Goal: Transaction & Acquisition: Purchase product/service

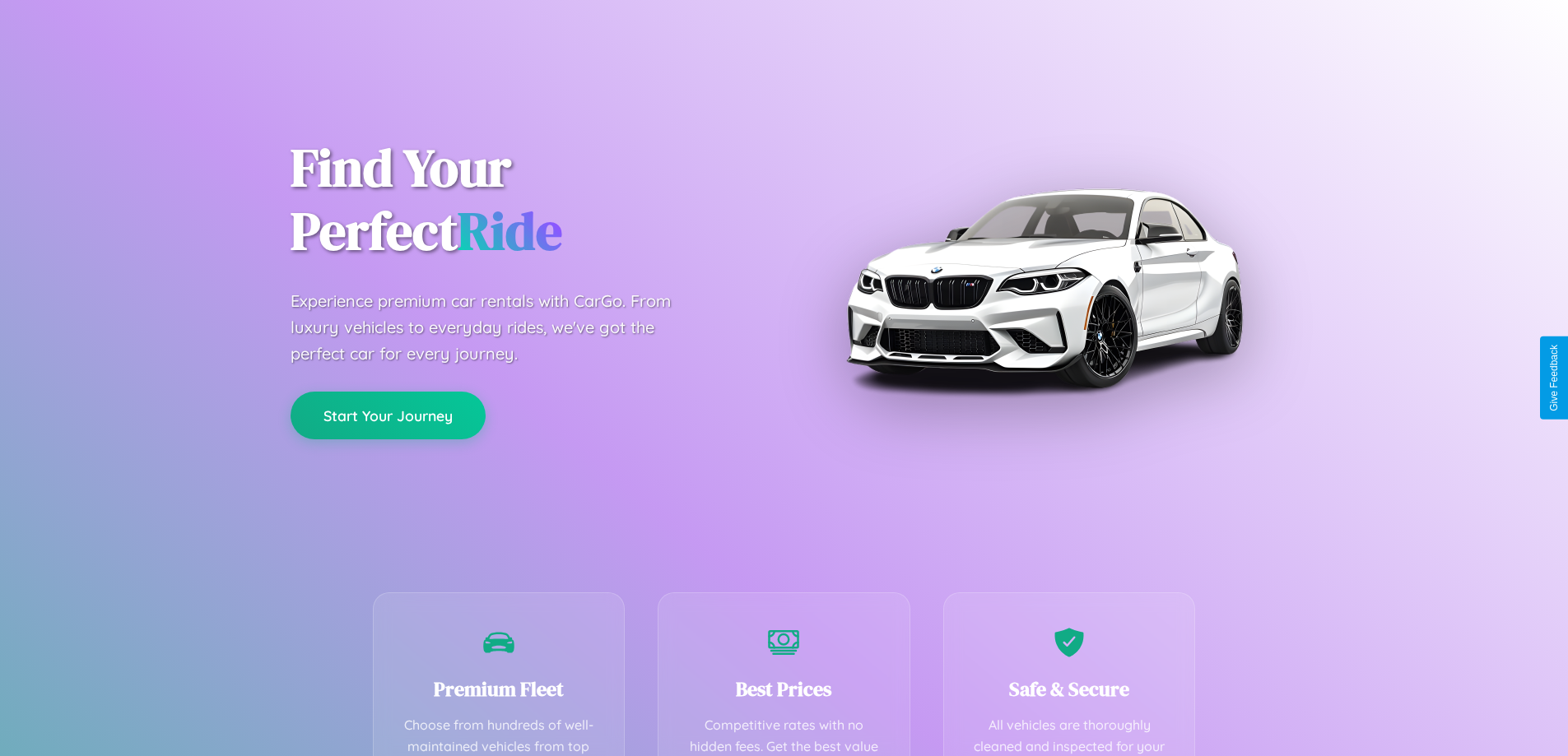
scroll to position [479, 0]
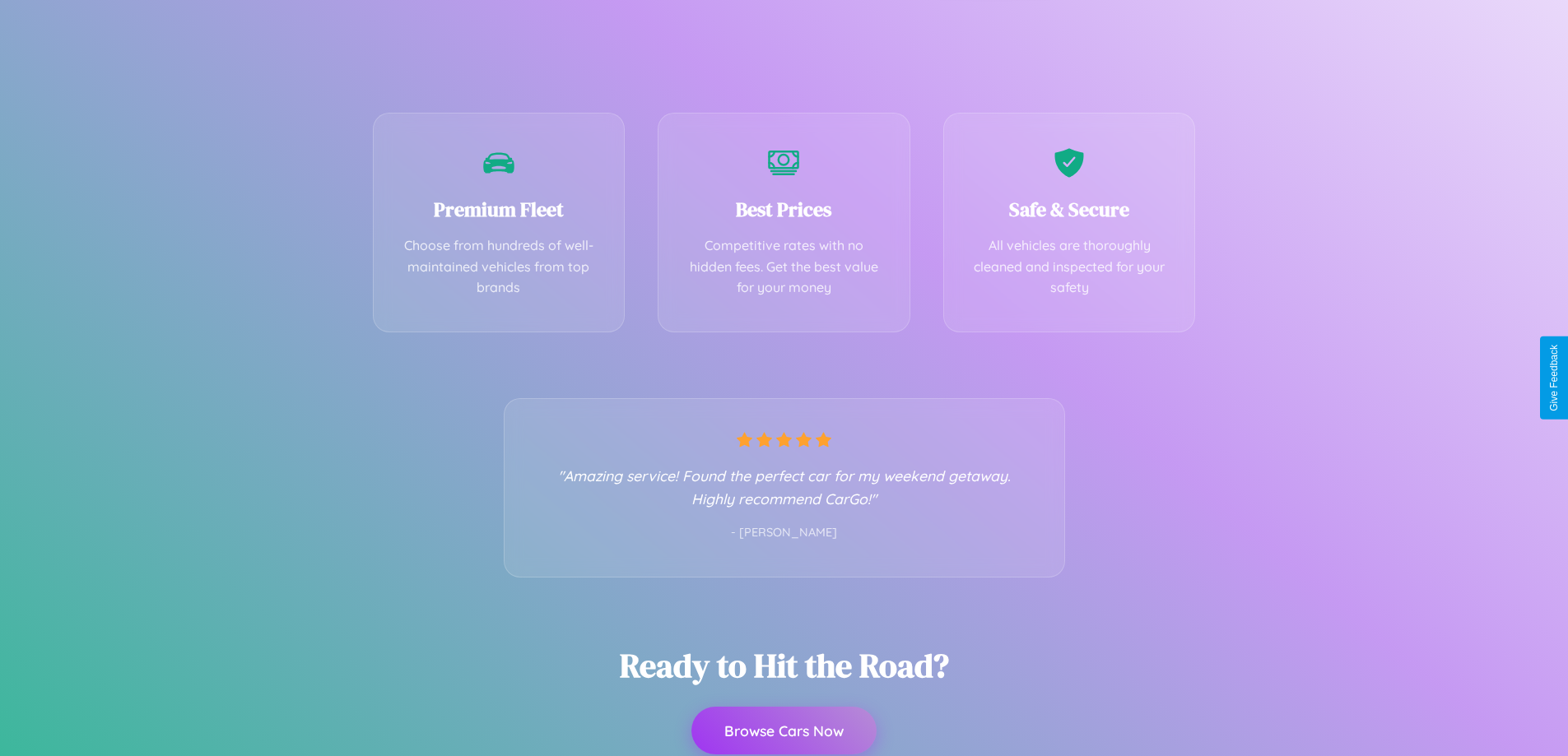
click at [784, 732] on button "Browse Cars Now" at bounding box center [784, 731] width 185 height 48
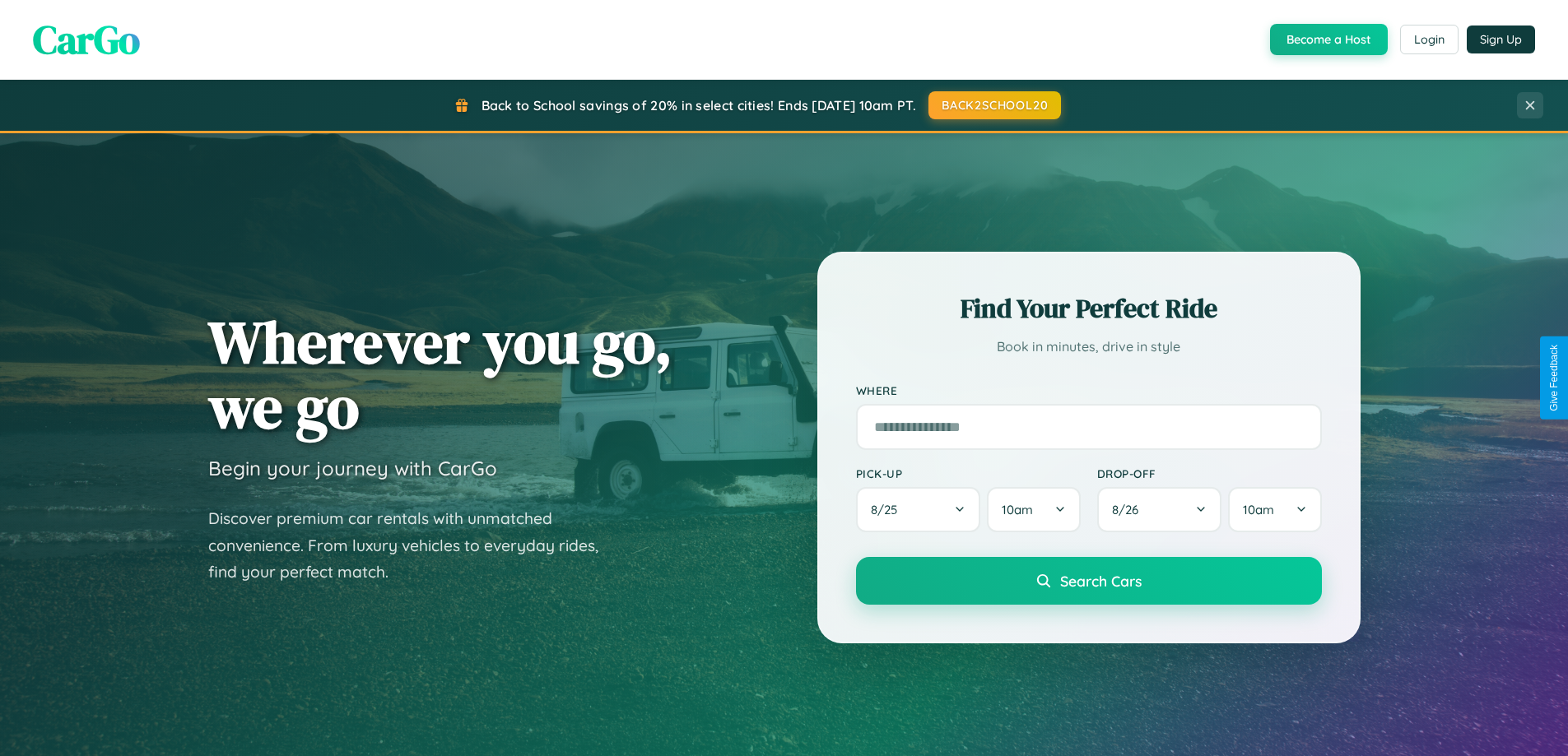
scroll to position [709, 0]
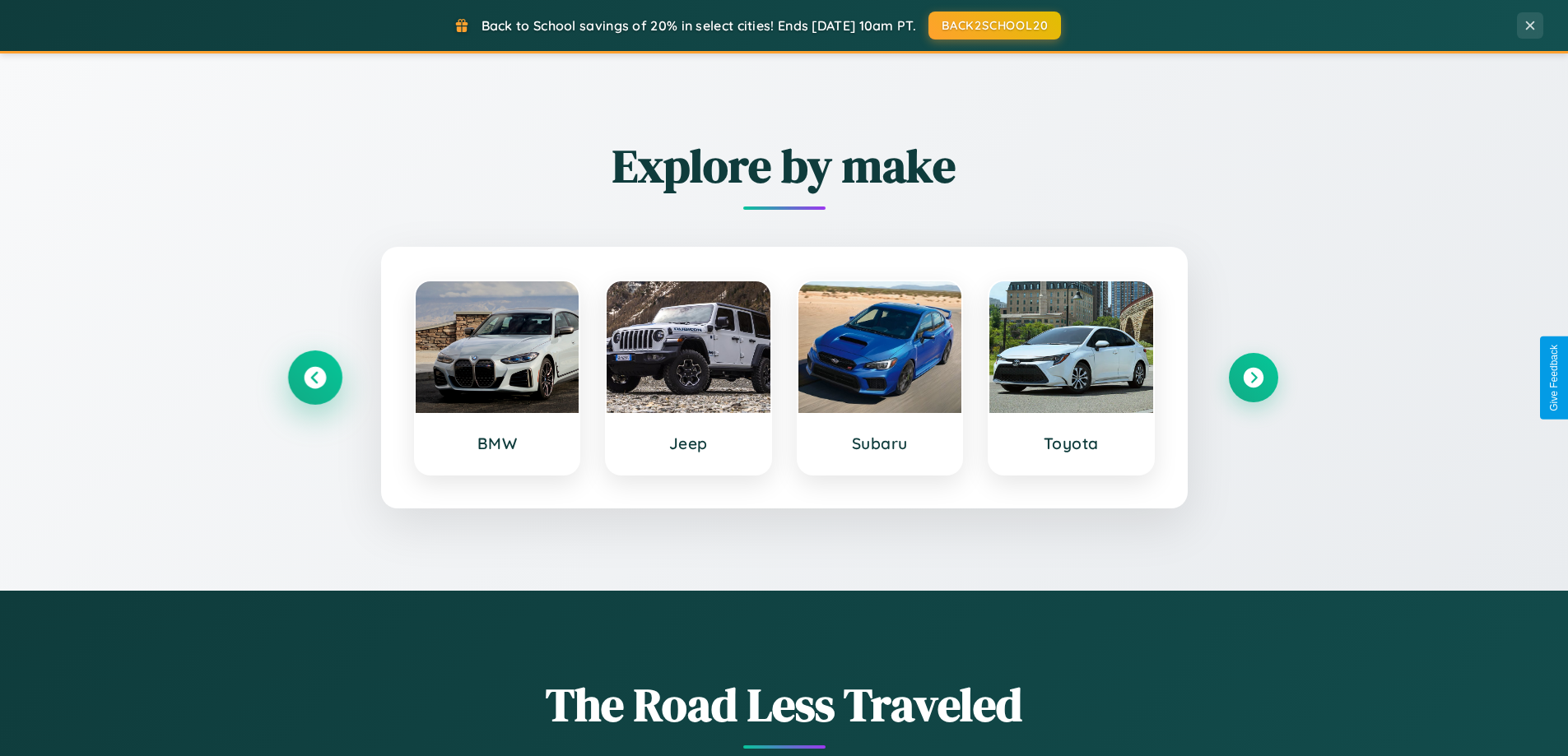
click at [314, 378] on icon at bounding box center [314, 378] width 22 height 22
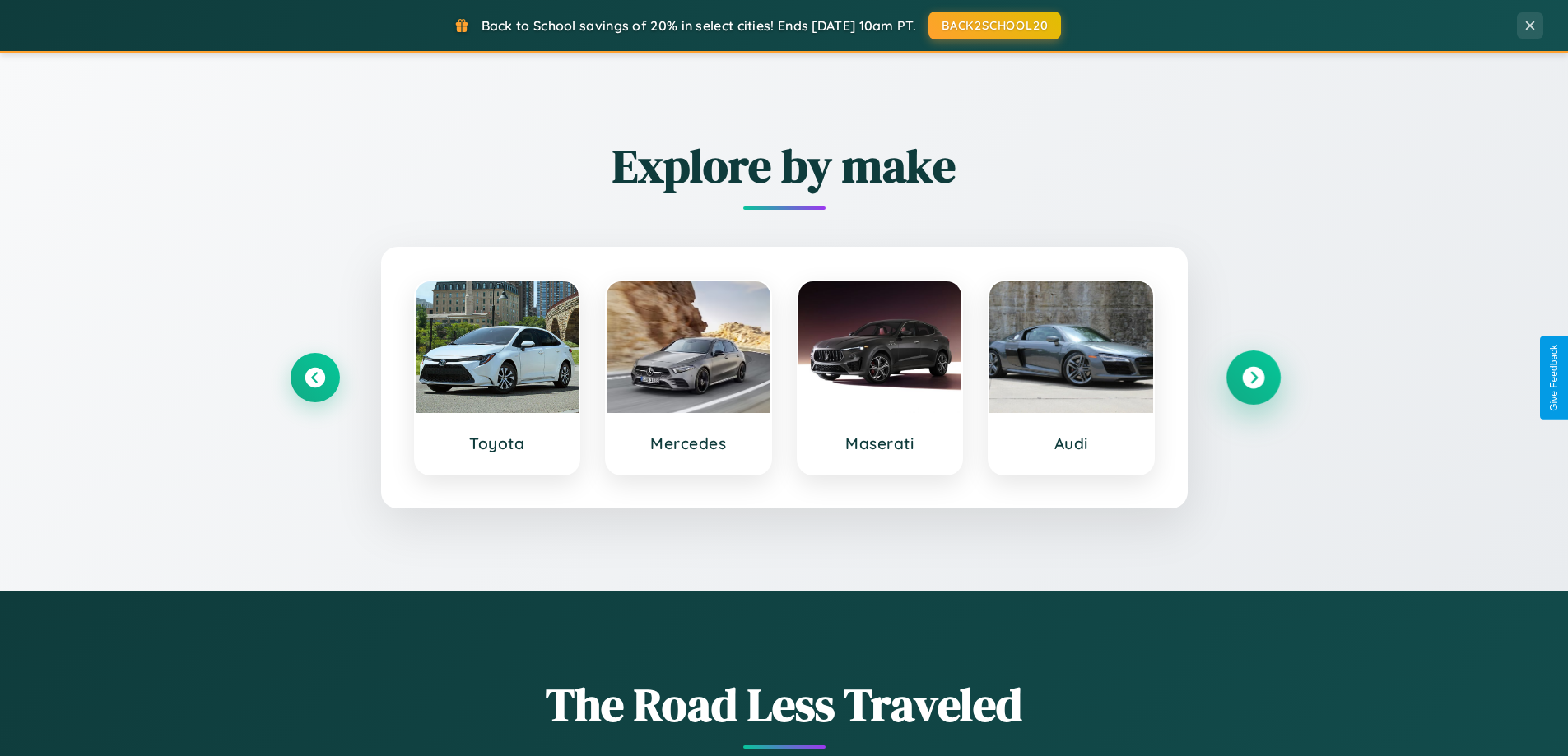
click at [1253, 378] on icon at bounding box center [1253, 378] width 22 height 22
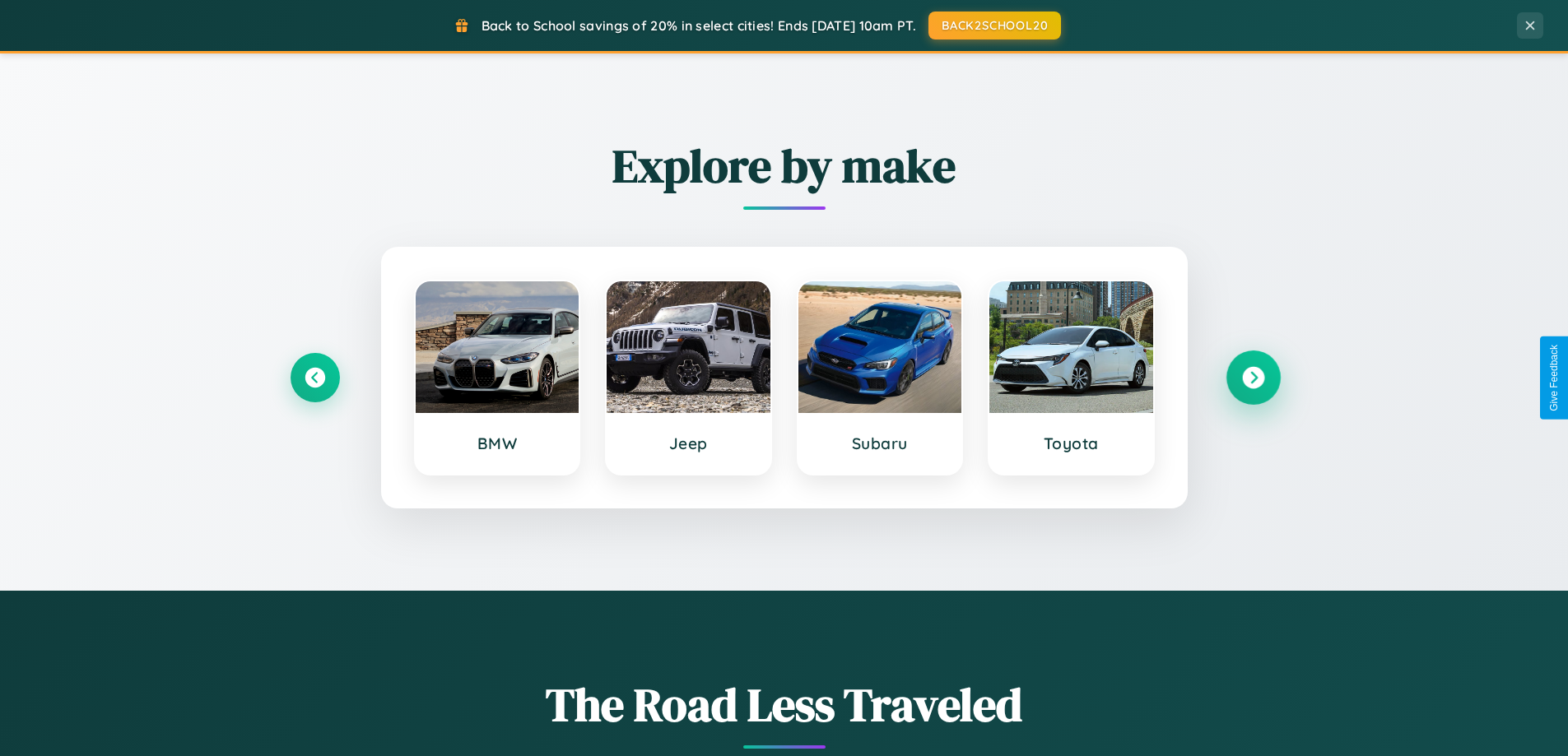
click at [1253, 378] on icon at bounding box center [1253, 378] width 22 height 22
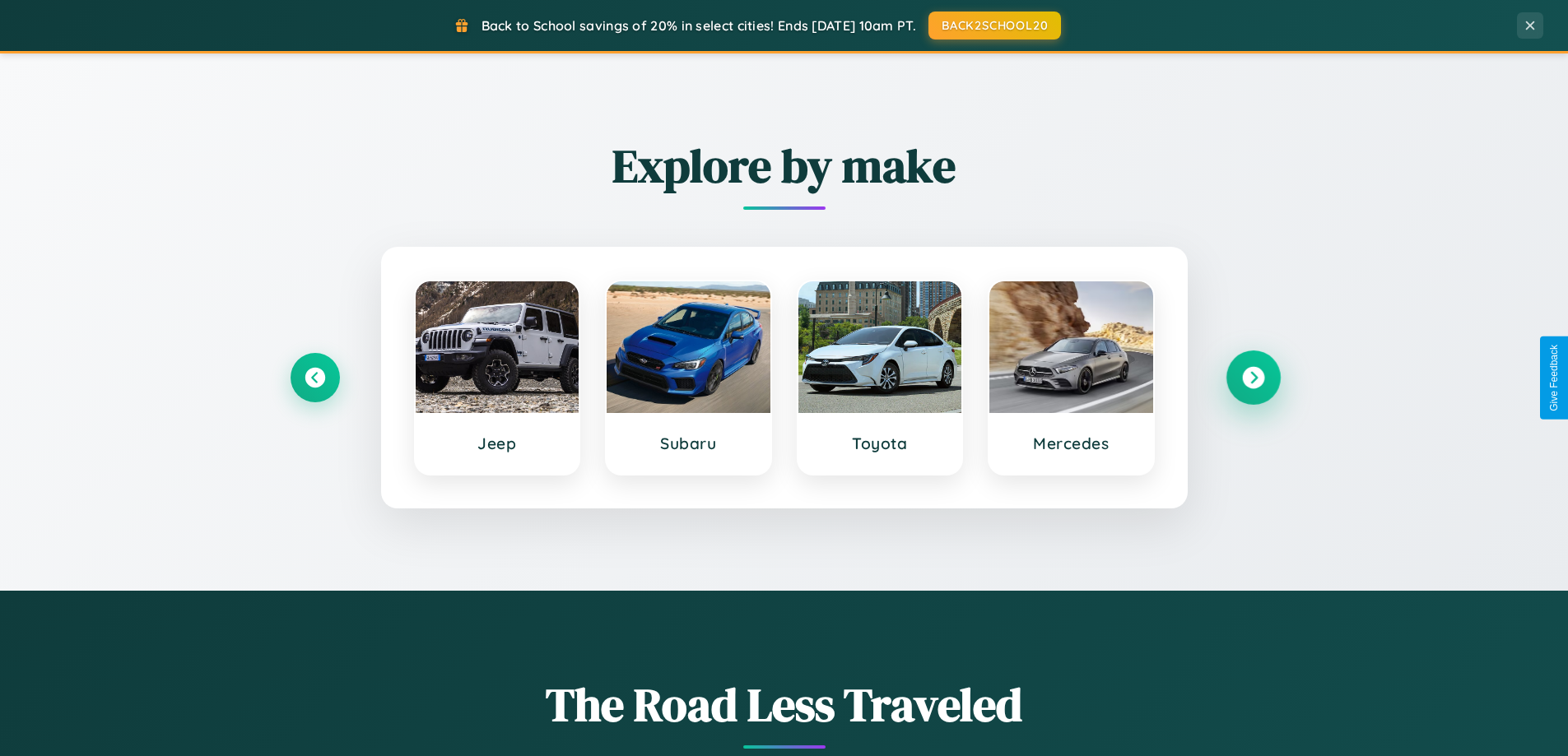
click at [1253, 378] on icon at bounding box center [1253, 378] width 22 height 22
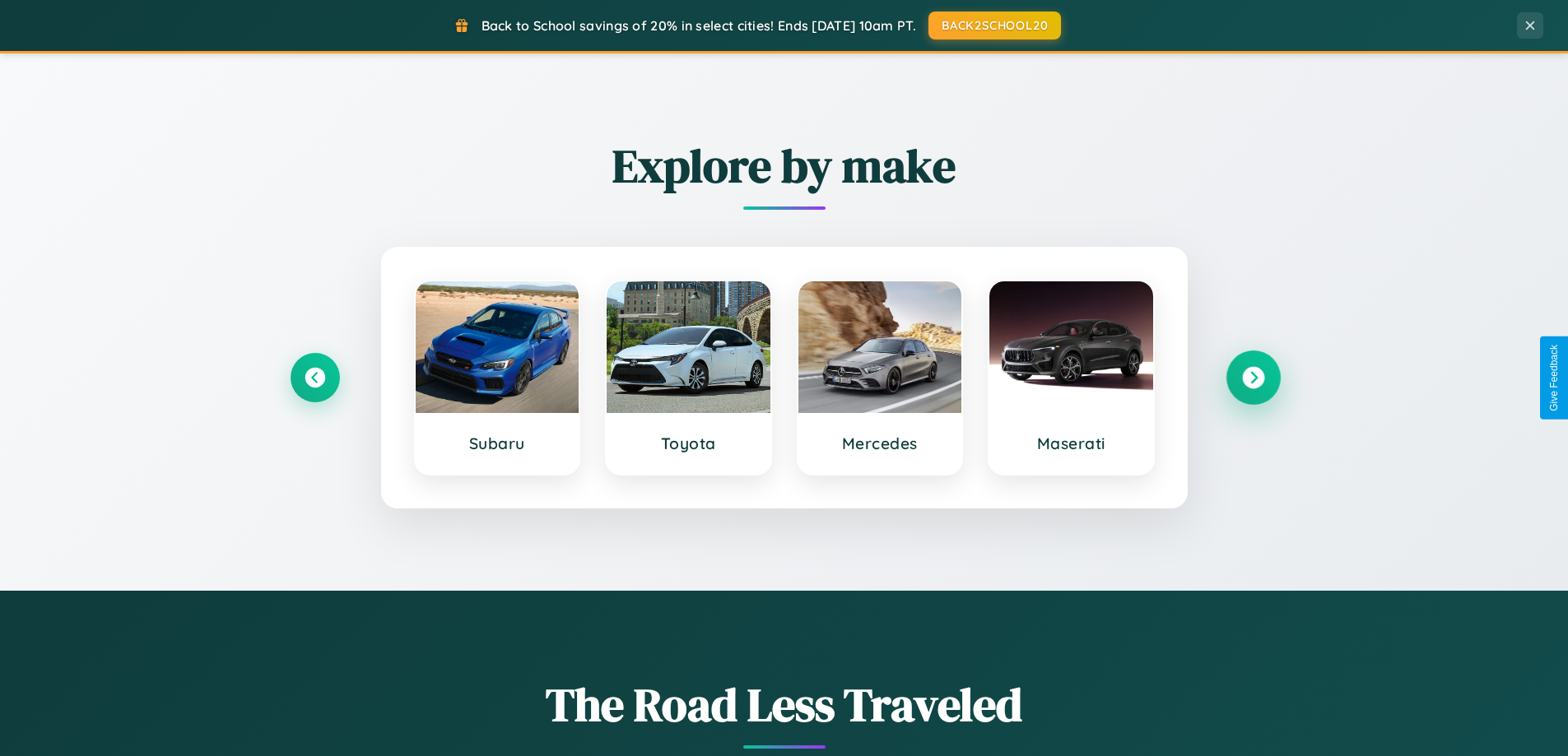
click at [1253, 378] on icon at bounding box center [1253, 378] width 22 height 22
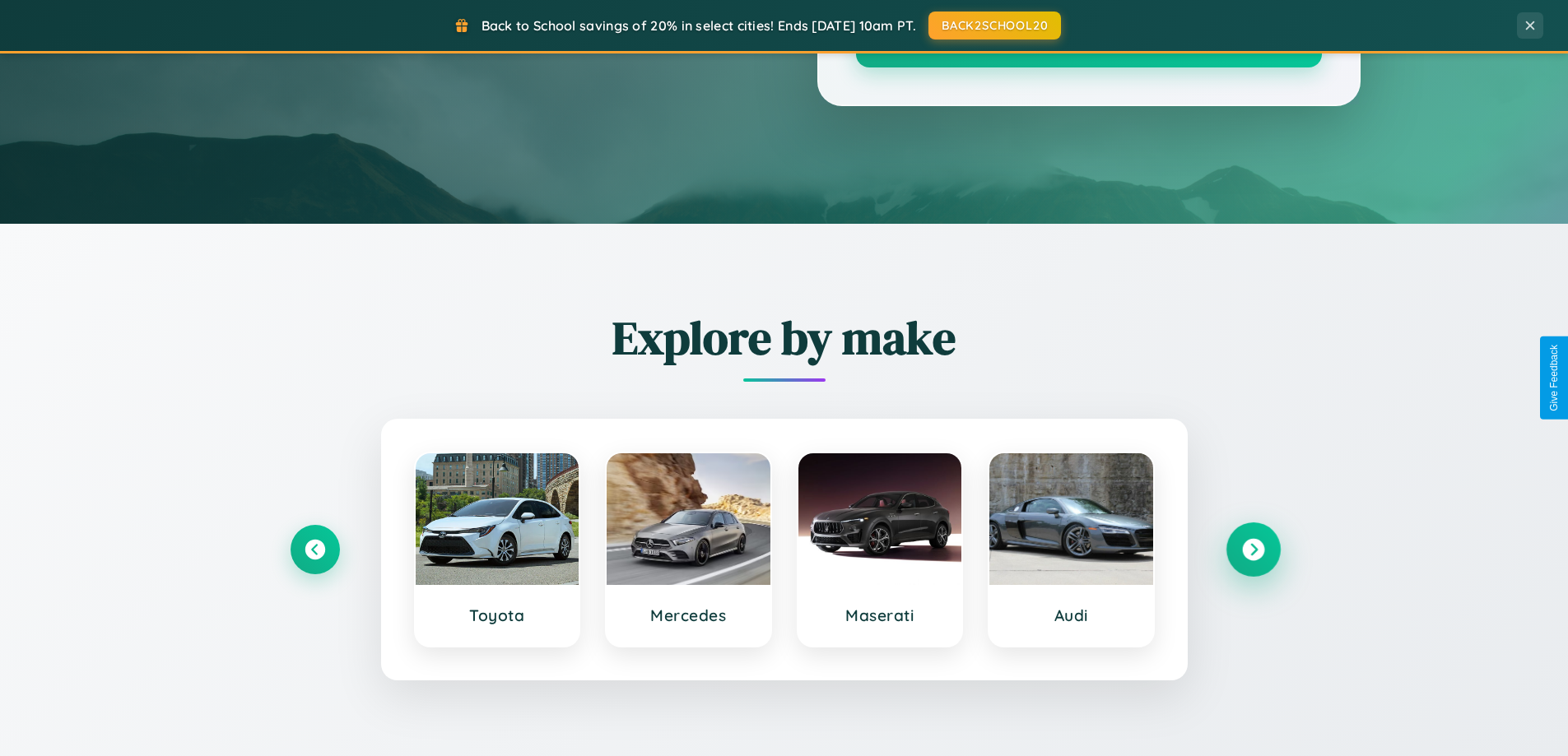
scroll to position [49, 0]
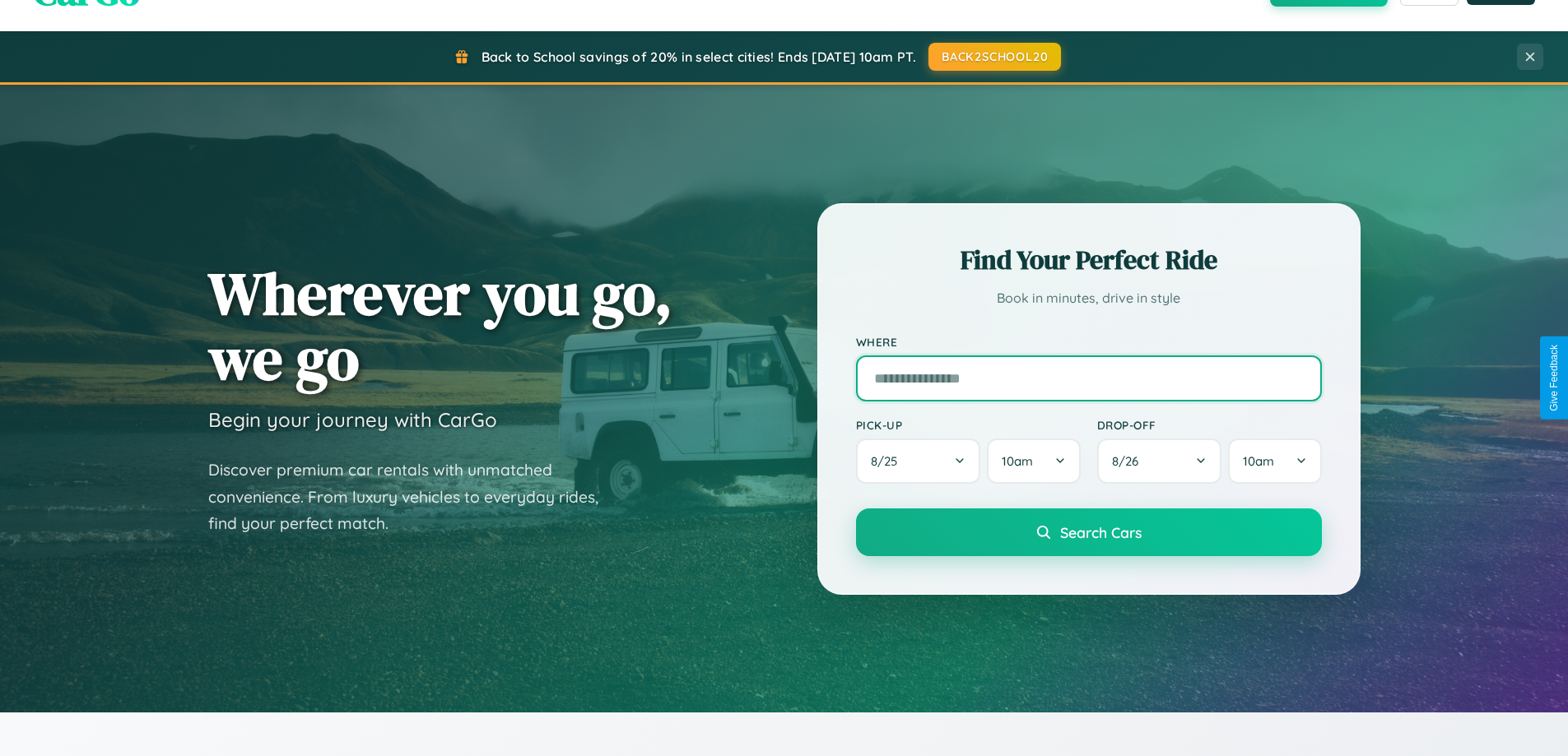
click at [1088, 378] on input "text" at bounding box center [1088, 379] width 466 height 46
type input "**********"
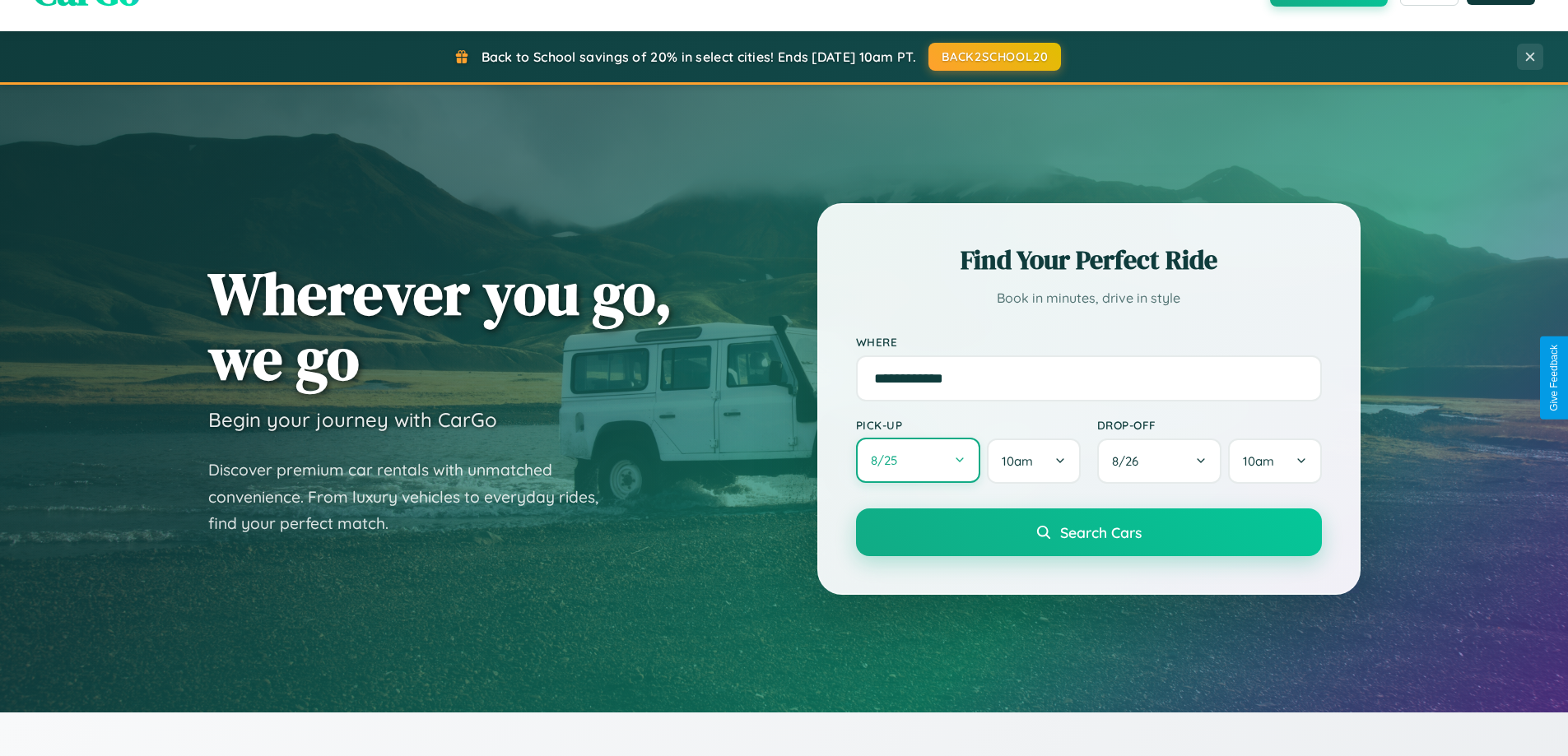
click at [917, 461] on button "8 / 25" at bounding box center [918, 460] width 125 height 45
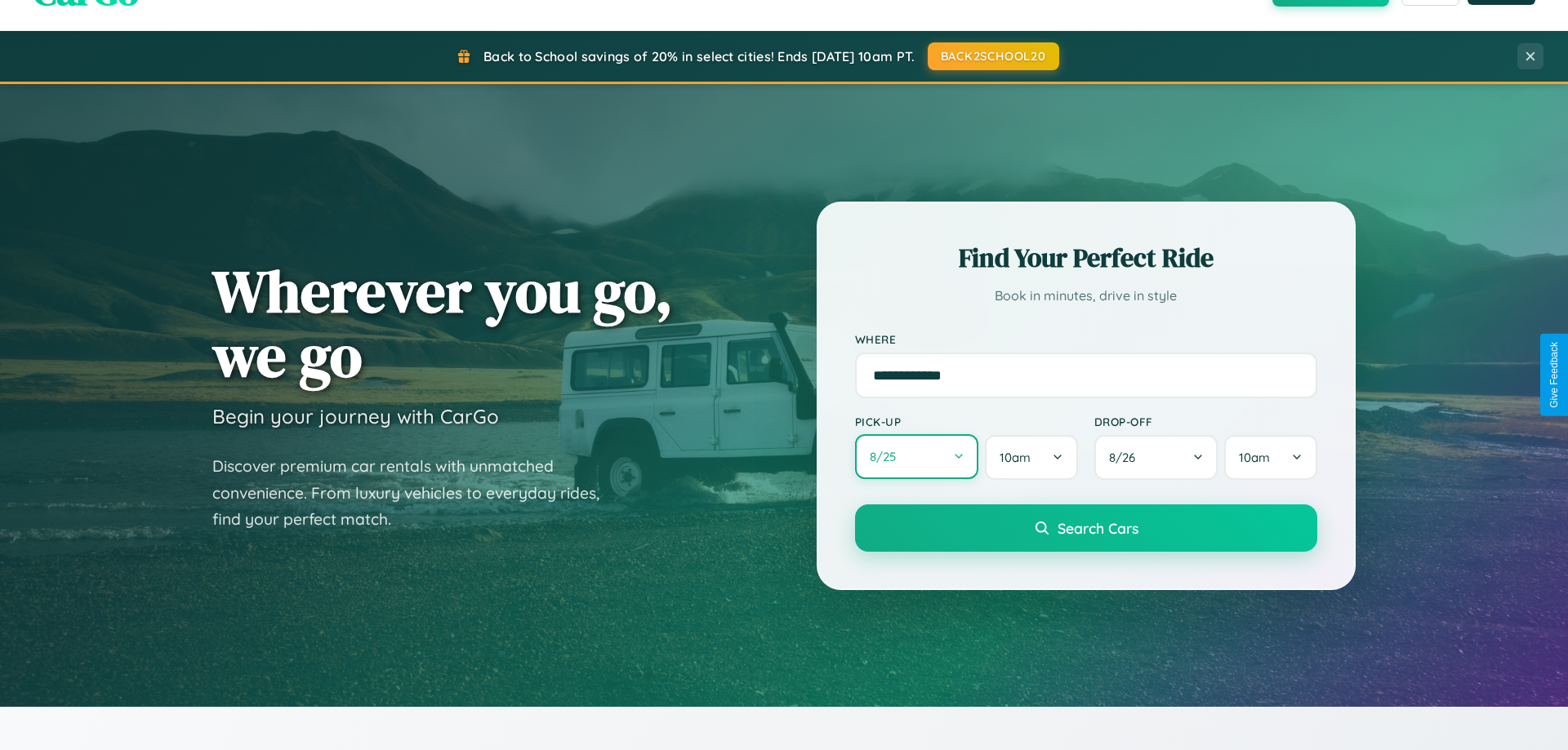
select select "*"
select select "****"
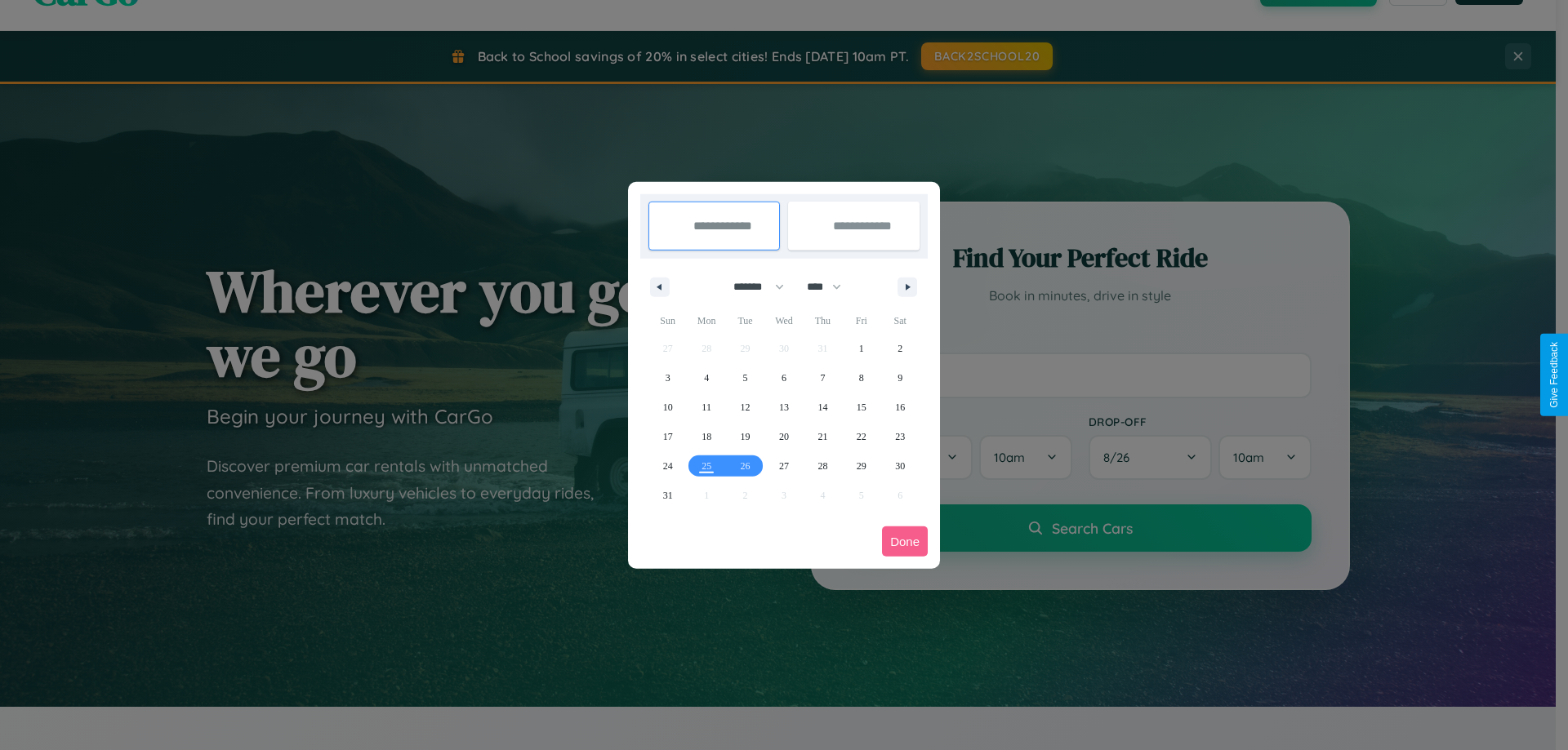
click at [751, 286] on select "******* ******** ***** ***** *** **** **** ****** ********* ******* ******** **…" at bounding box center [756, 286] width 70 height 27
select select "*"
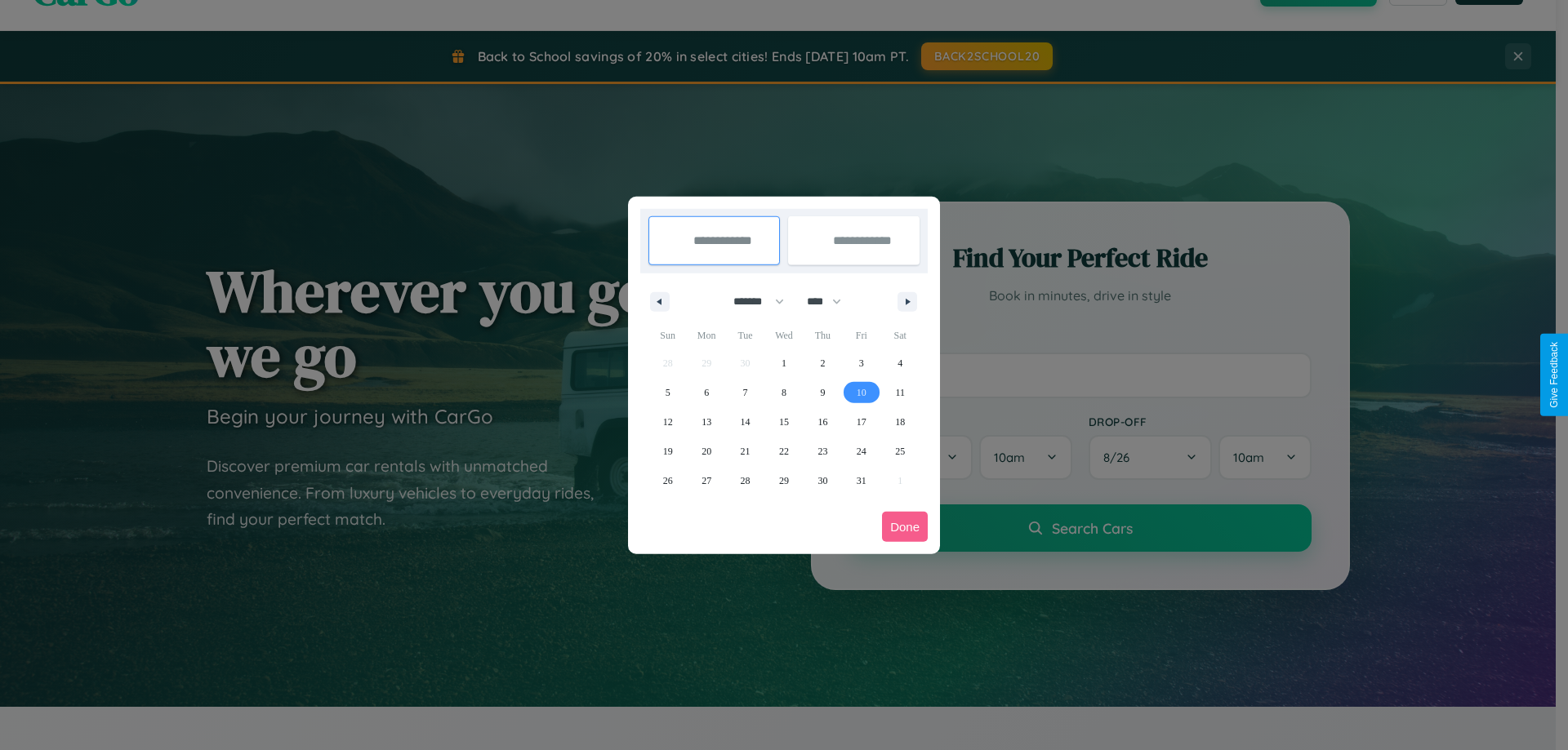
click at [861, 391] on span "10" at bounding box center [861, 392] width 10 height 29
type input "**********"
click at [861, 422] on span "17" at bounding box center [861, 422] width 10 height 29
type input "**********"
click at [905, 527] on button "Done" at bounding box center [905, 527] width 46 height 30
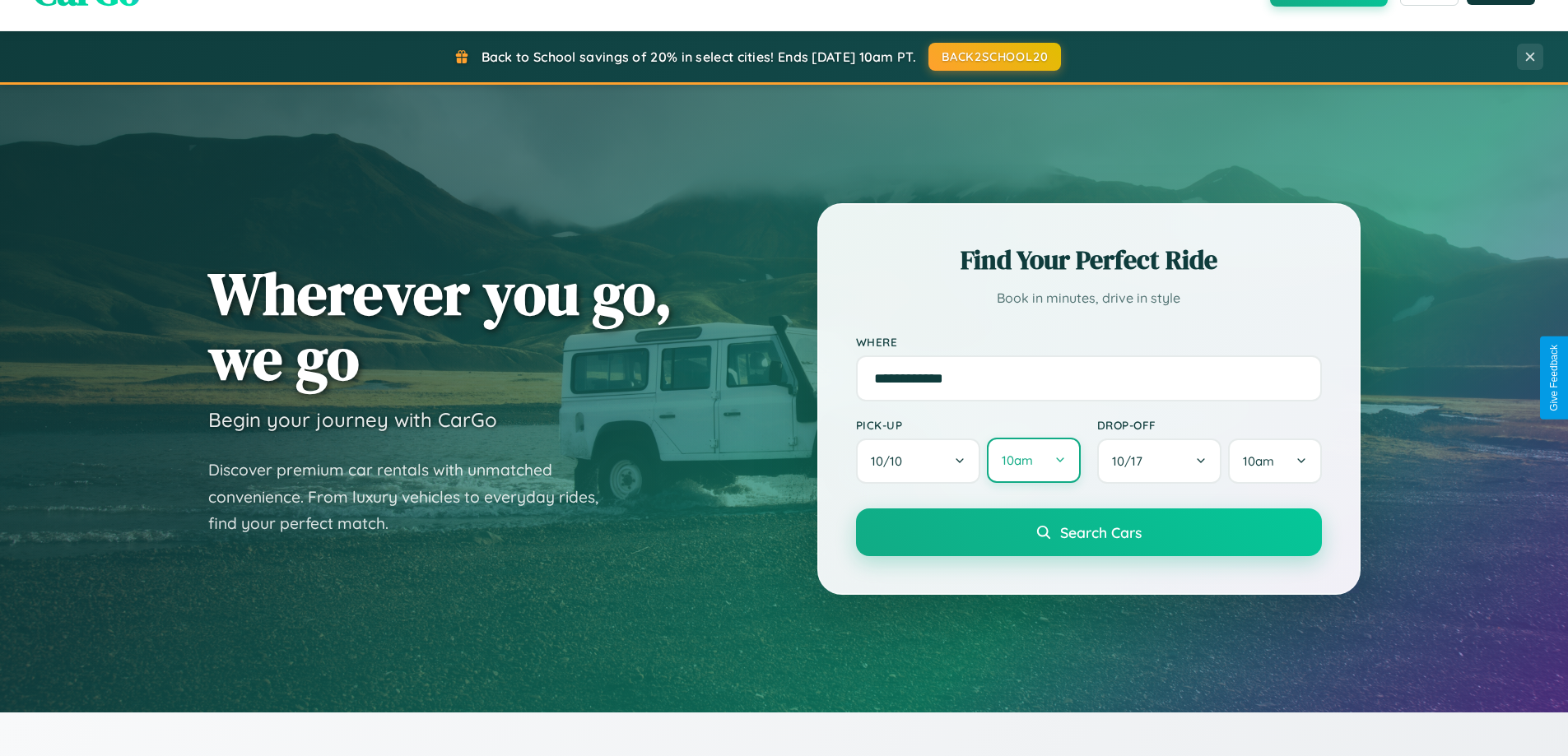
click at [1032, 461] on button "10am" at bounding box center [1032, 460] width 93 height 45
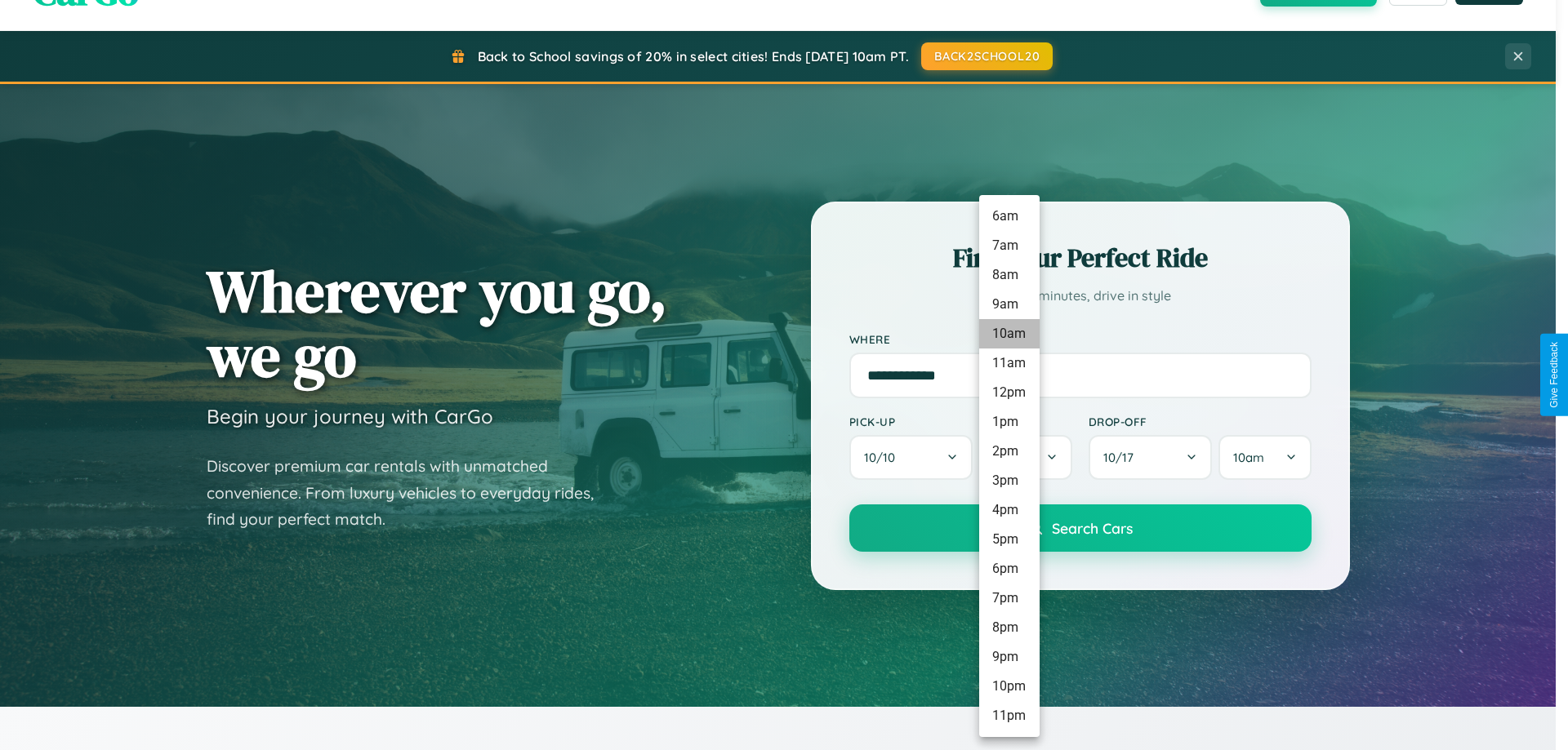
click at [1008, 334] on li "10am" at bounding box center [1009, 334] width 60 height 29
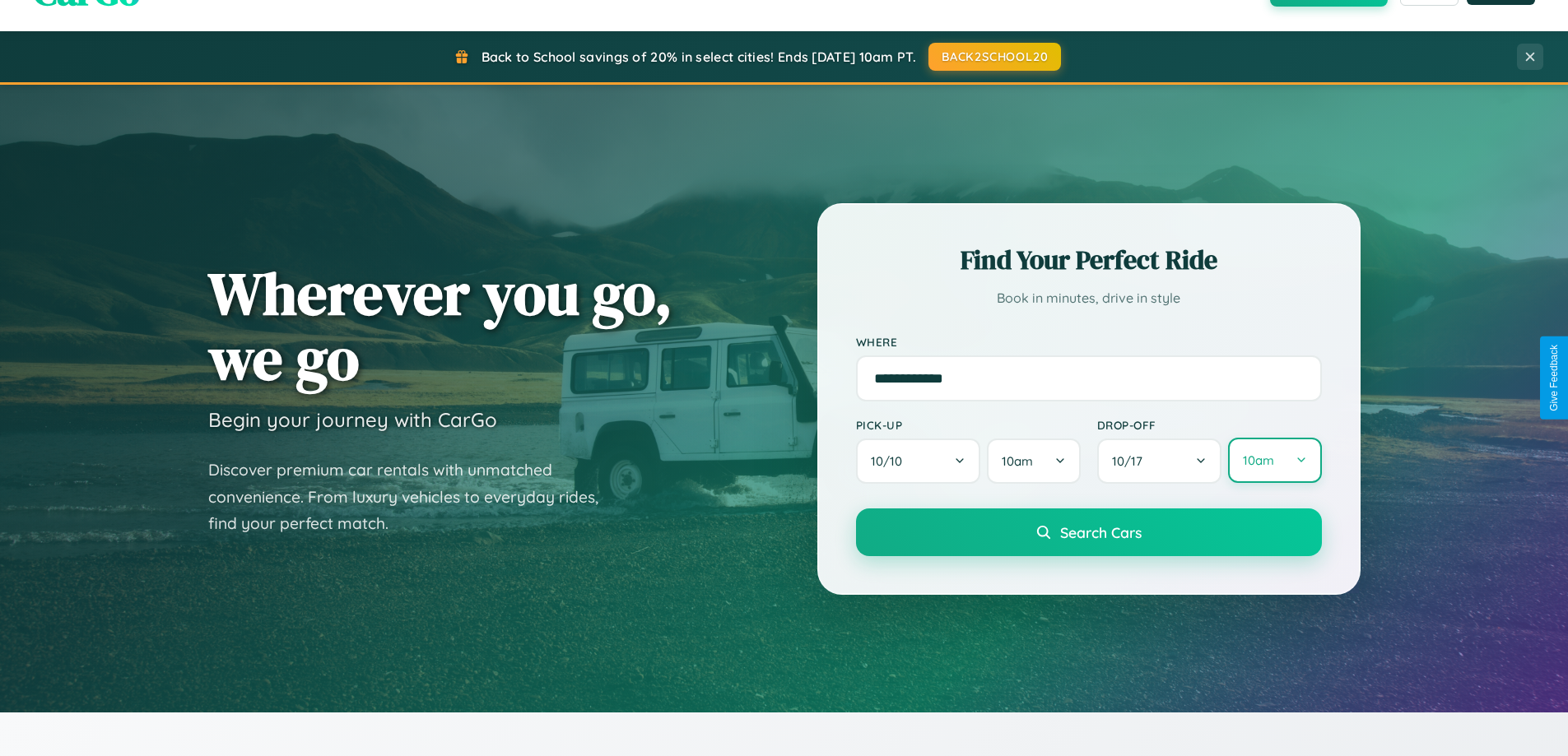
click at [1274, 461] on button "10am" at bounding box center [1274, 460] width 93 height 45
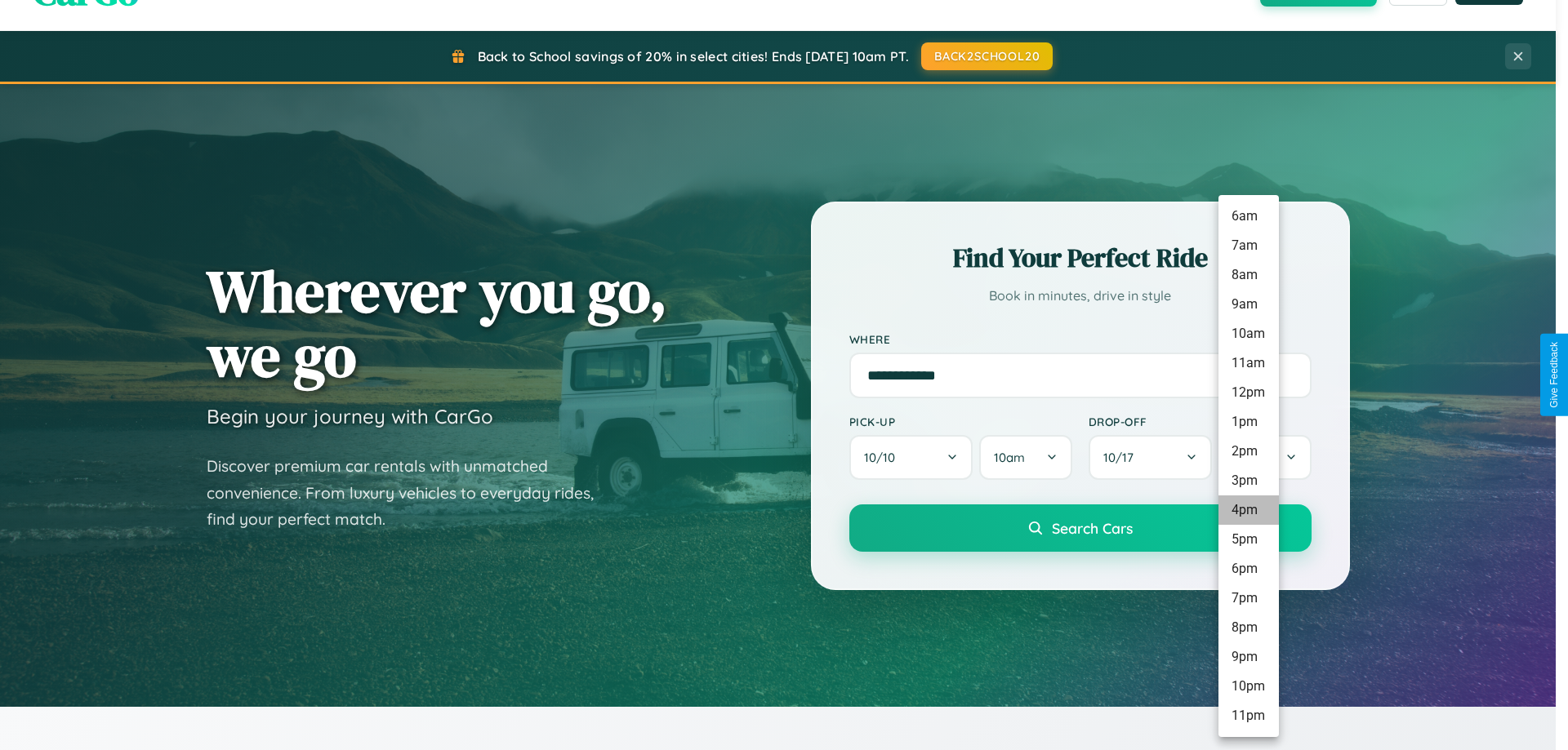
click at [1248, 510] on li "4pm" at bounding box center [1249, 510] width 60 height 29
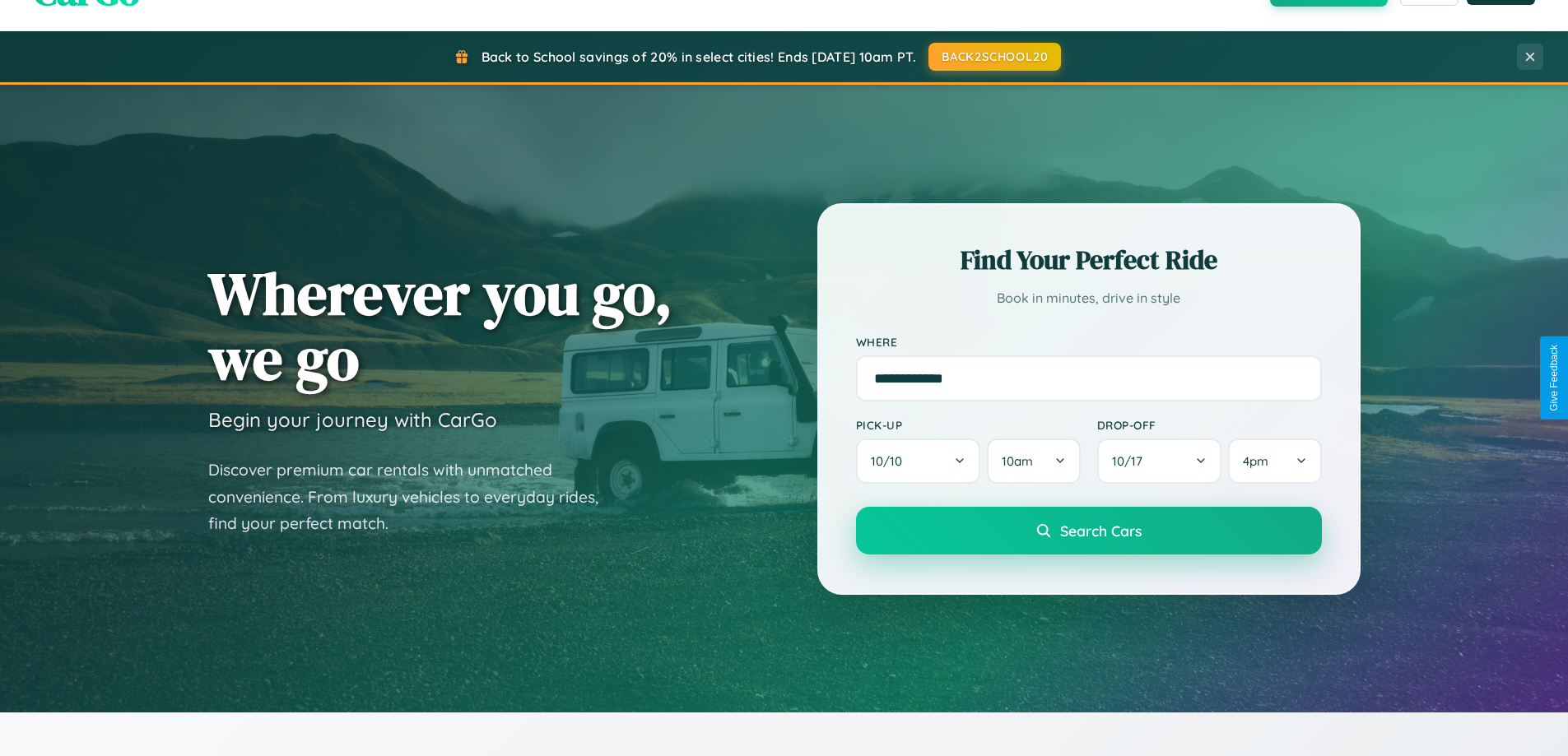
click at [1088, 531] on span "Search Cars" at bounding box center [1101, 531] width 81 height 18
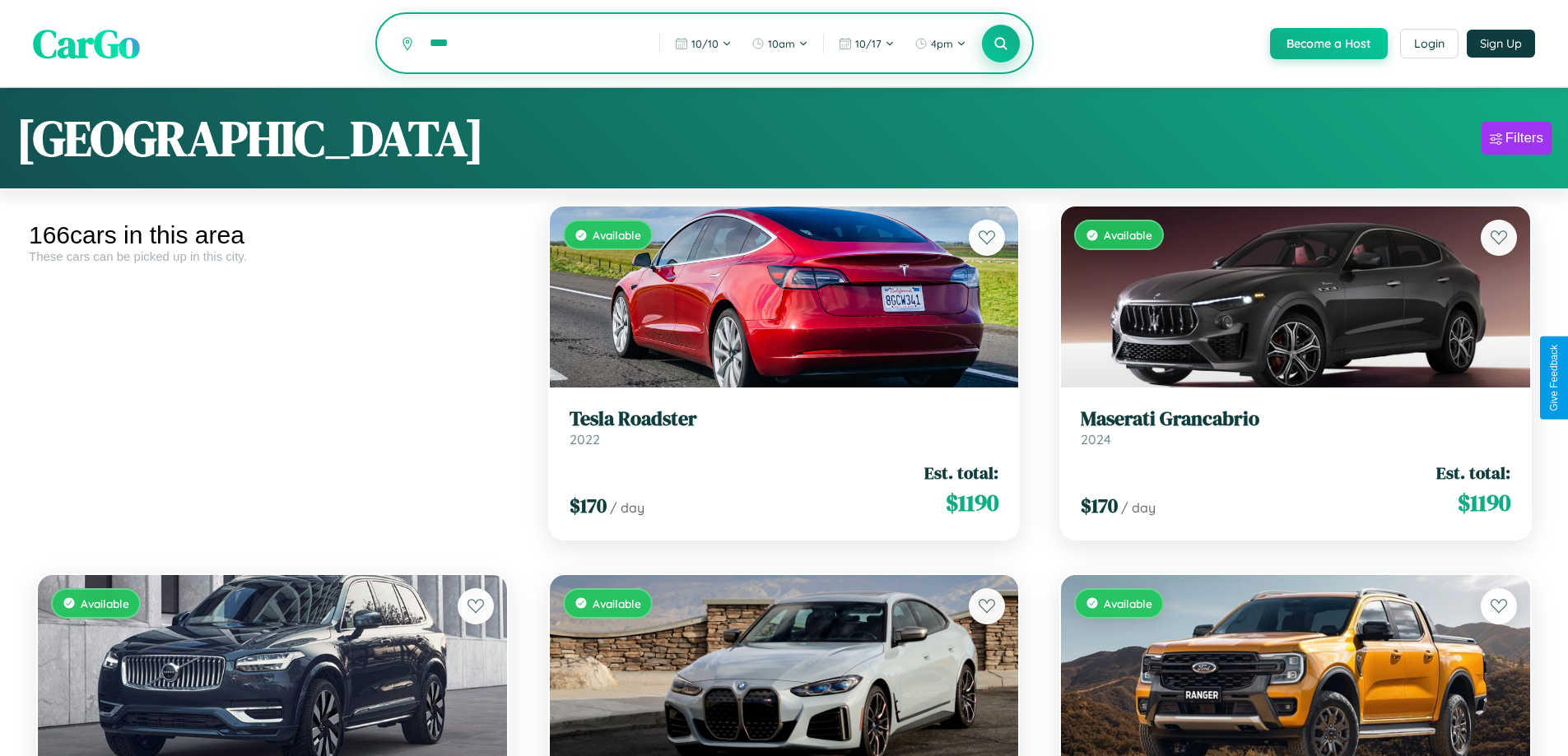
type input "****"
click at [1000, 44] on icon at bounding box center [1000, 42] width 16 height 16
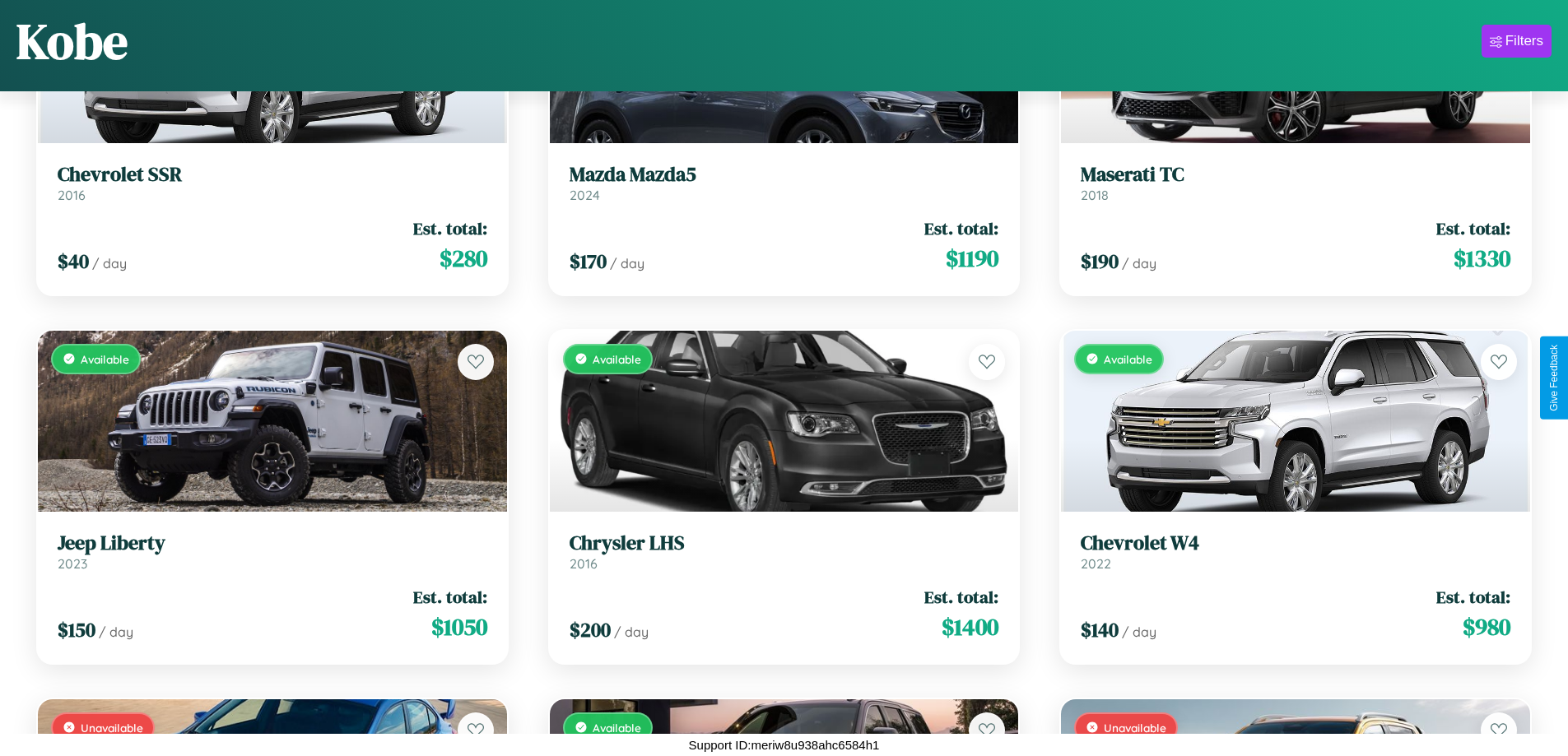
scroll to position [6128, 0]
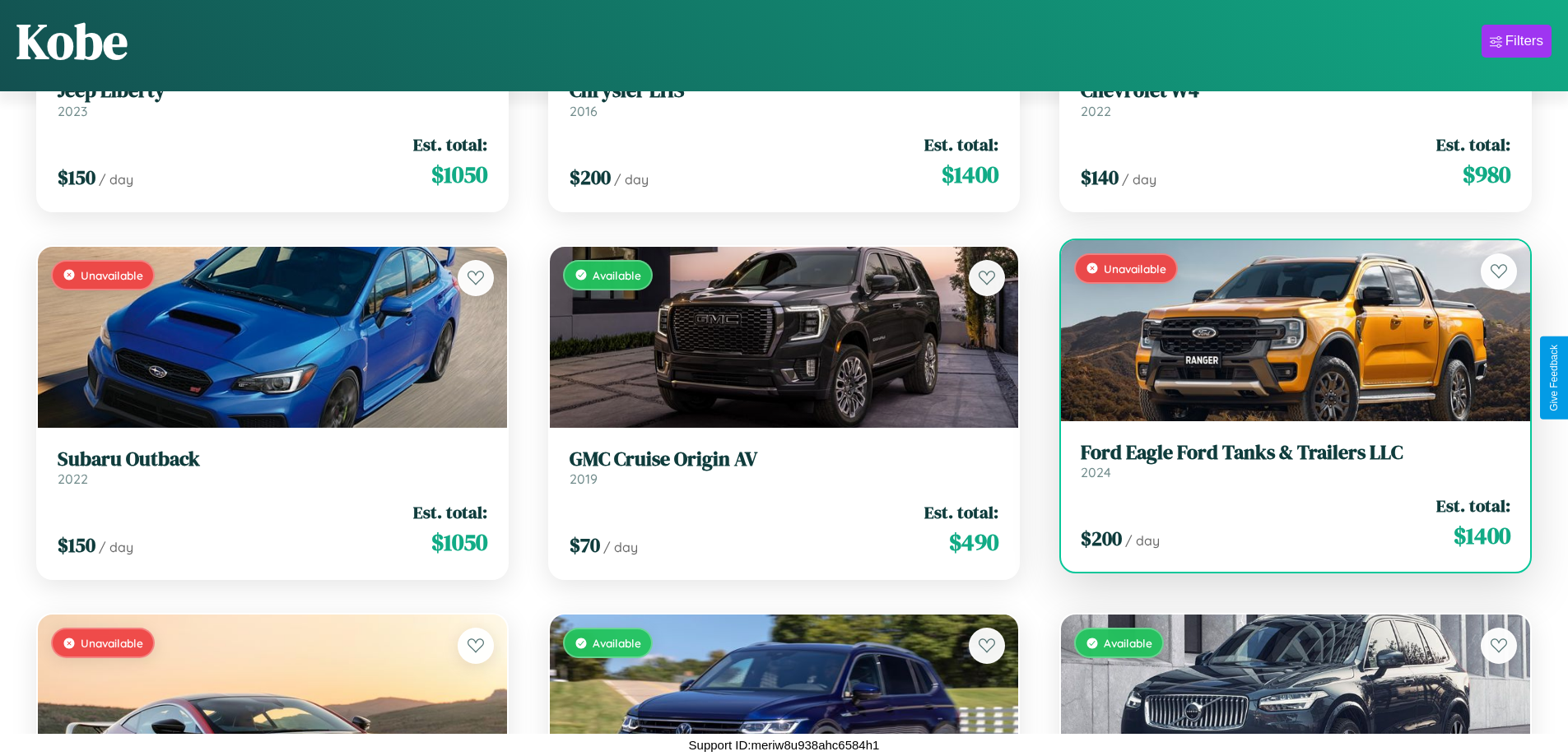
click at [1284, 461] on h3 "Ford Eagle Ford Tanks & Trailers LLC" at bounding box center [1295, 453] width 430 height 24
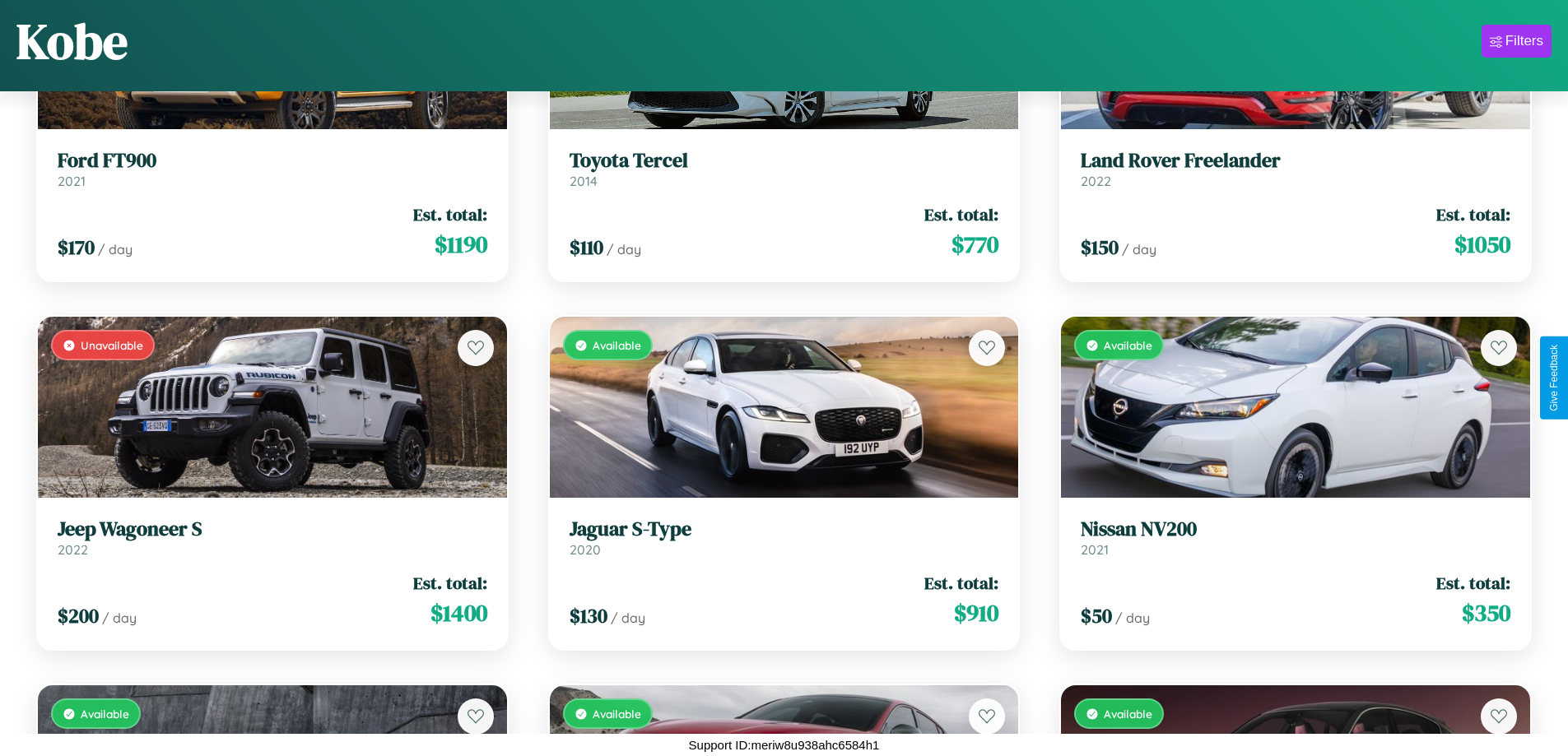
scroll to position [15710, 0]
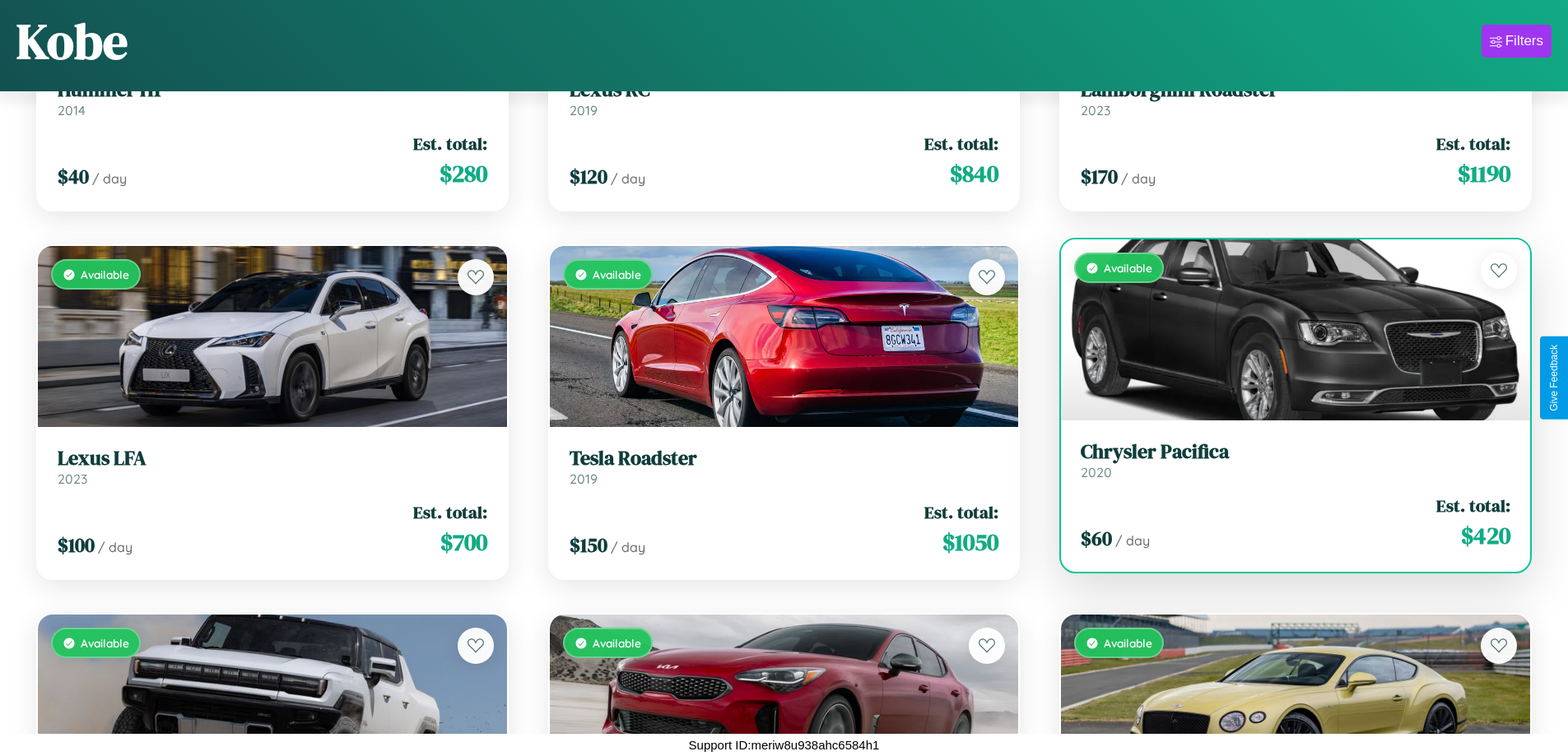
click at [1284, 466] on link "Chrysler Pacifica 2020" at bounding box center [1295, 461] width 430 height 41
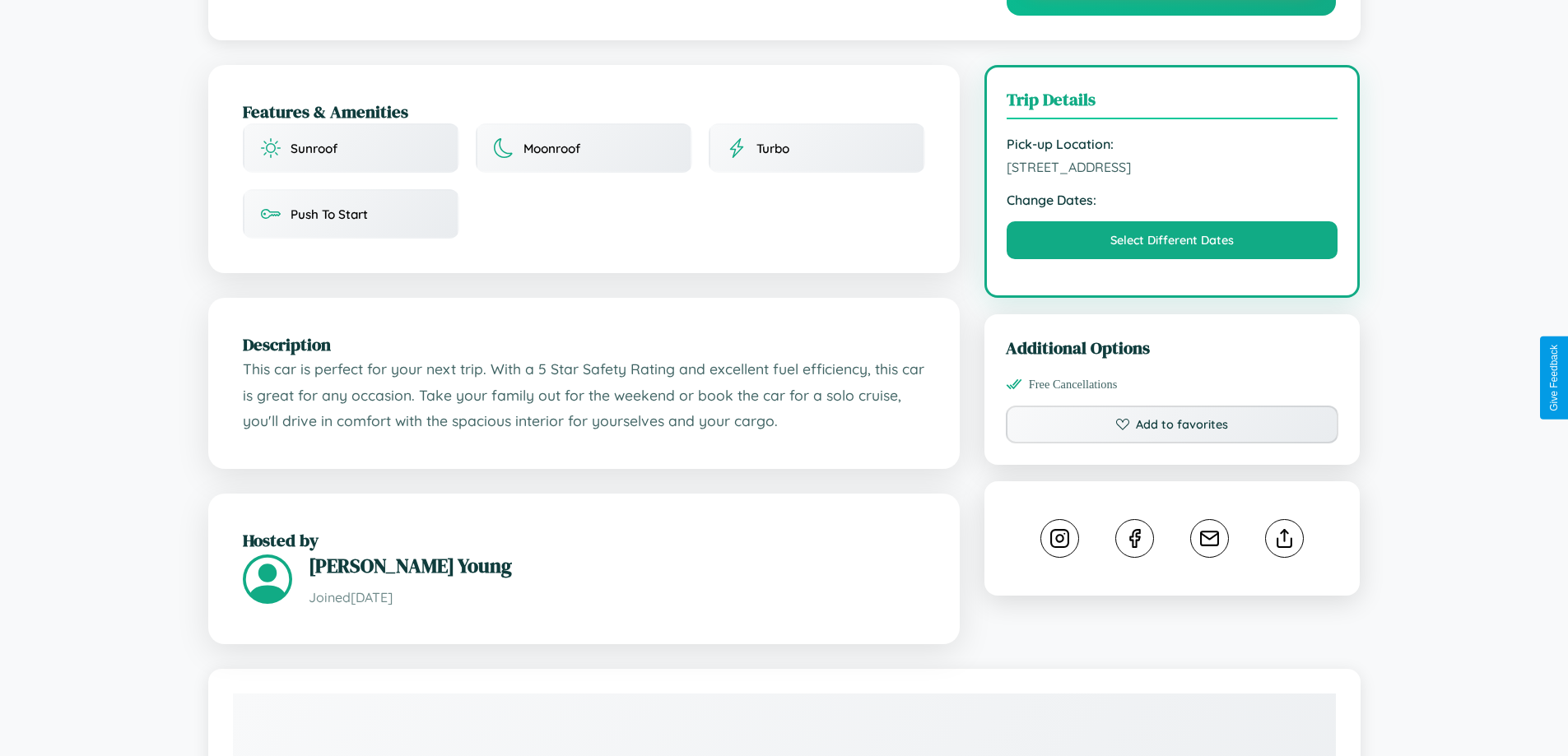
scroll to position [602, 0]
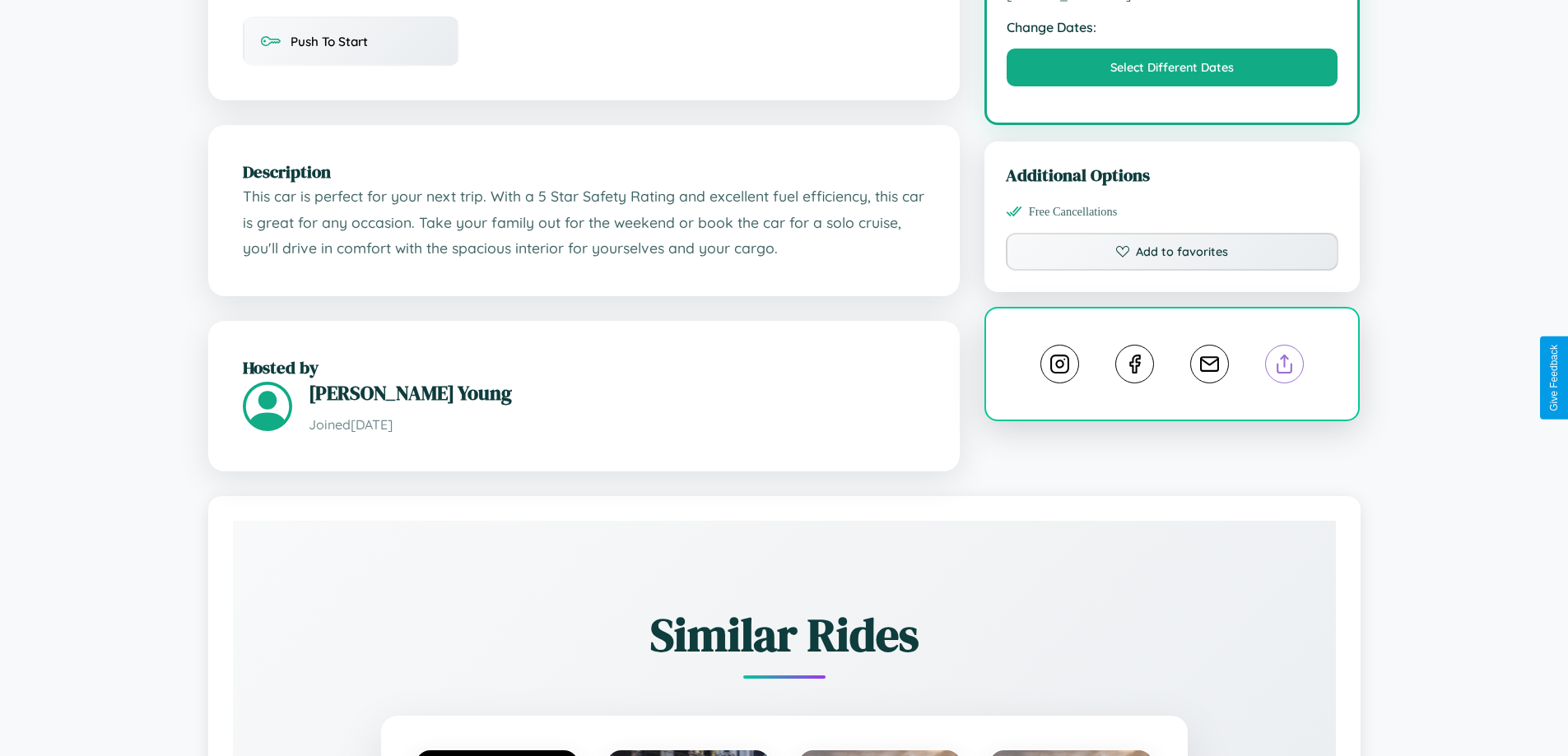
click at [1284, 367] on line at bounding box center [1284, 361] width 0 height 11
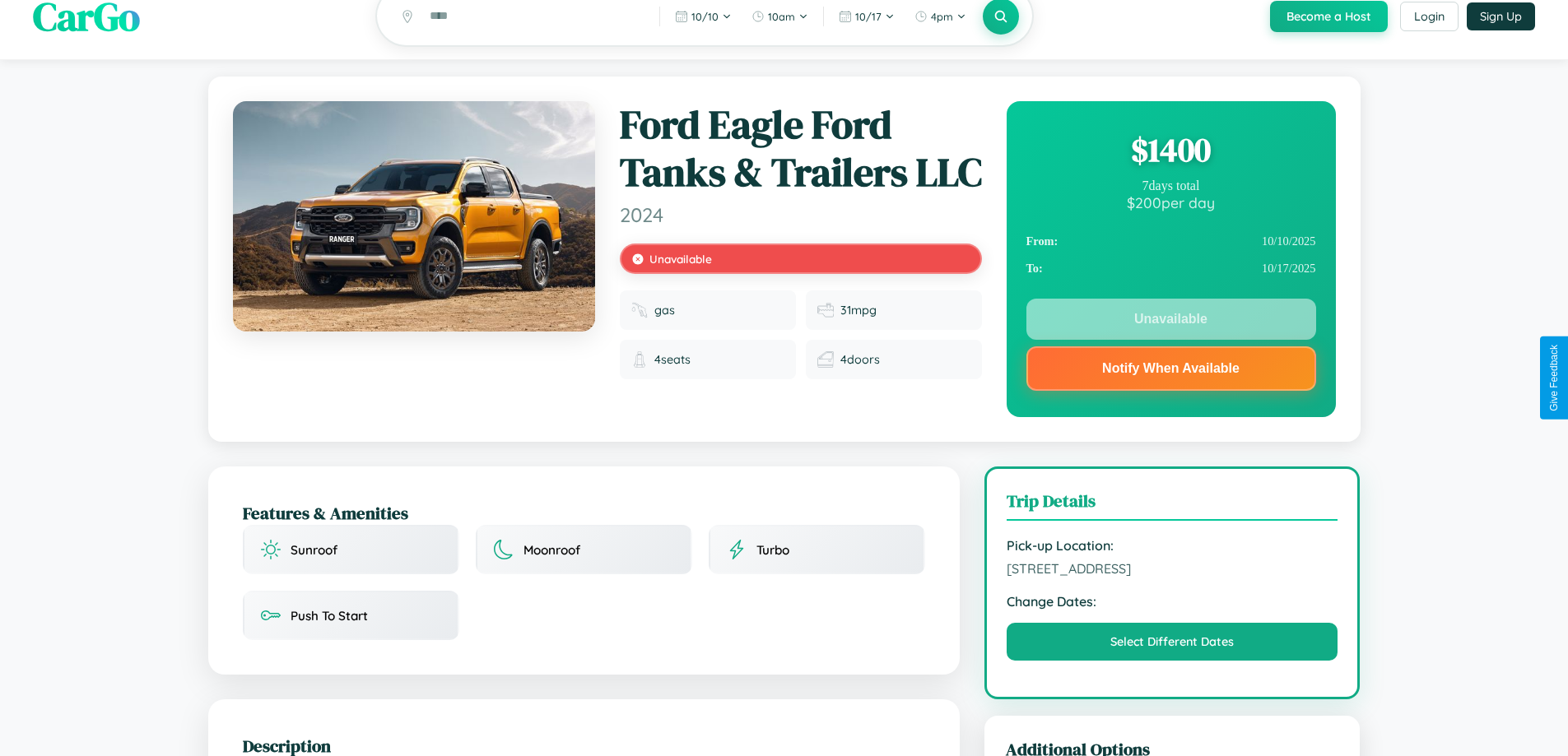
scroll to position [0, 0]
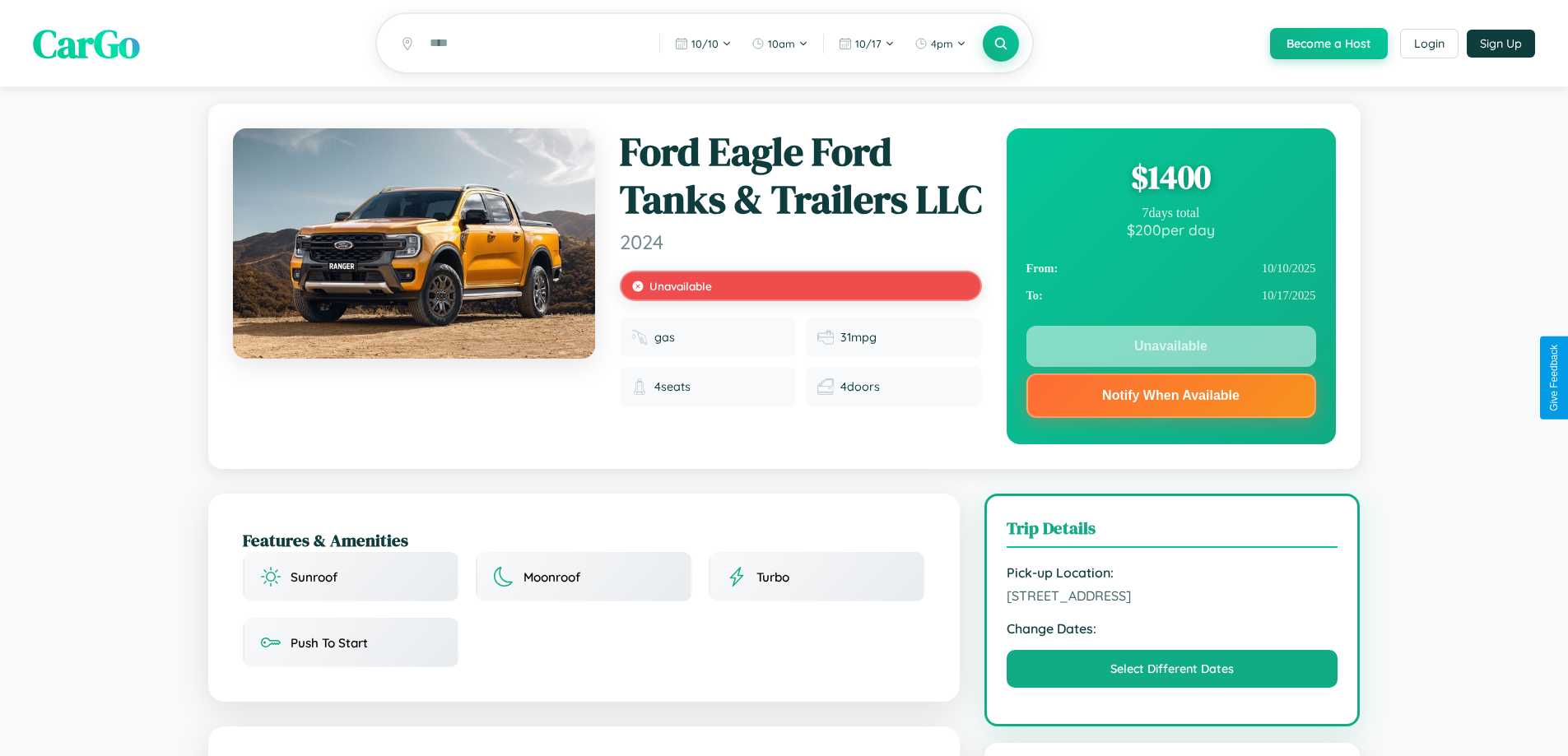
click at [1170, 180] on div "$ 1400" at bounding box center [1171, 177] width 289 height 44
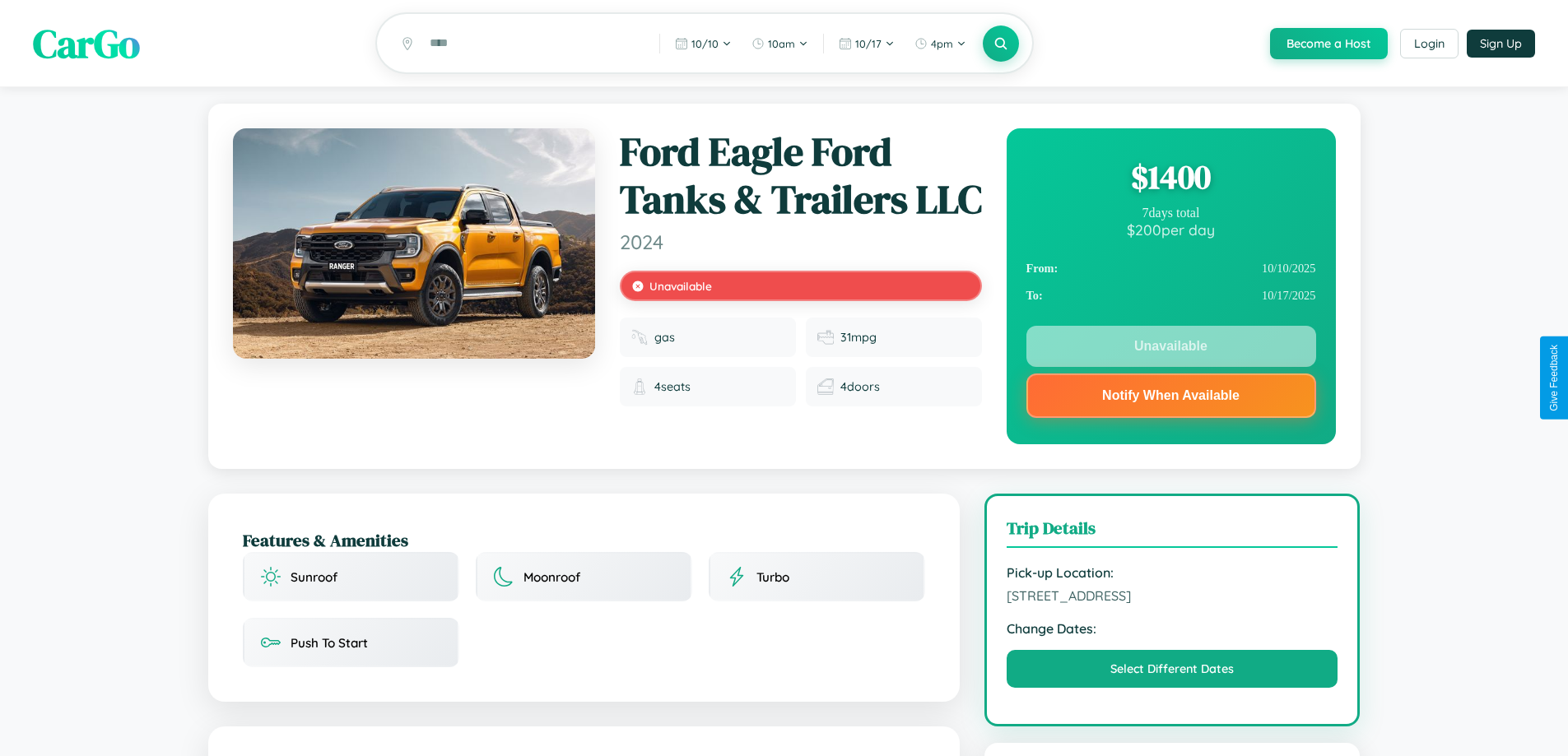
click at [1170, 180] on div "$ 1400" at bounding box center [1171, 177] width 289 height 44
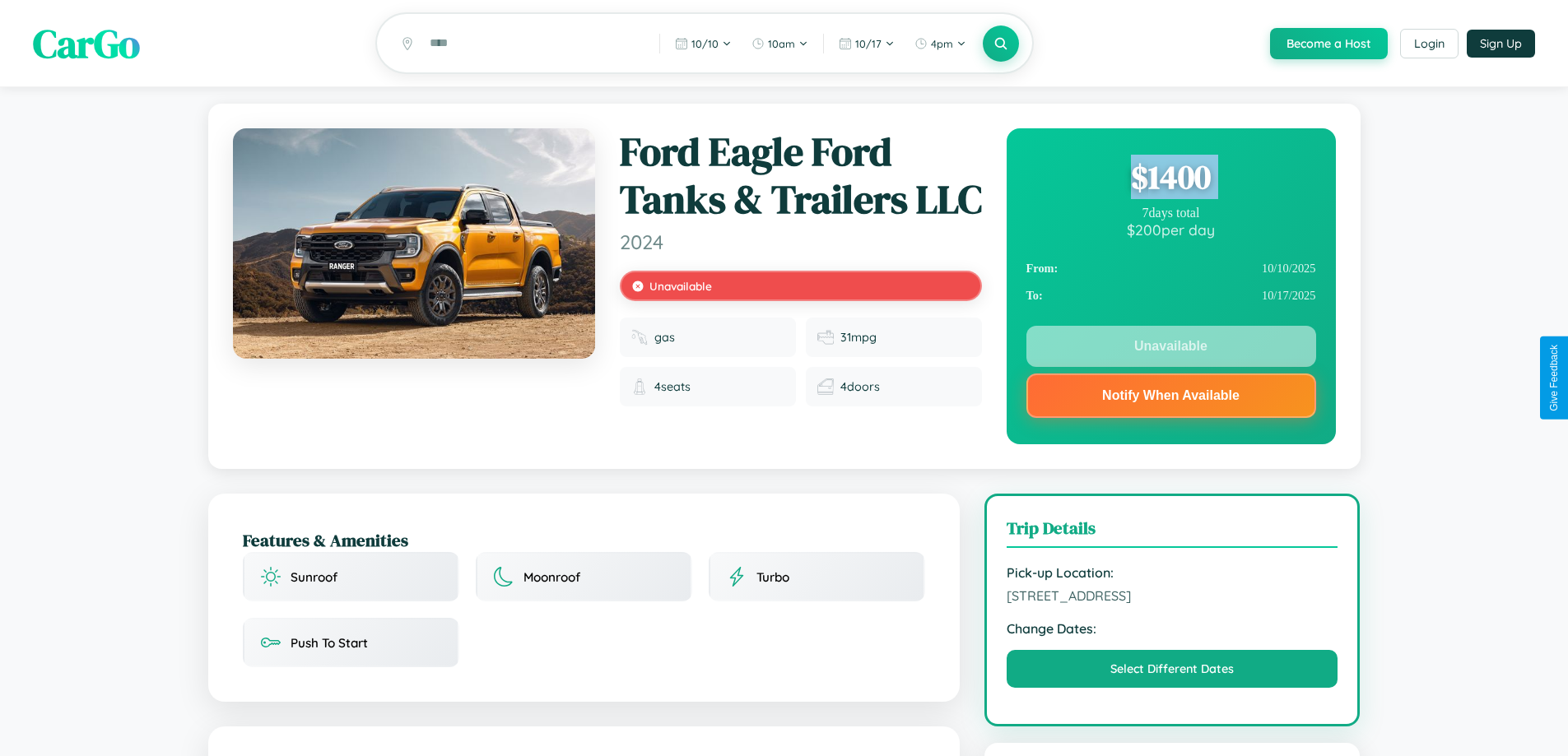
click at [1170, 180] on div "$ 1400" at bounding box center [1171, 177] width 289 height 44
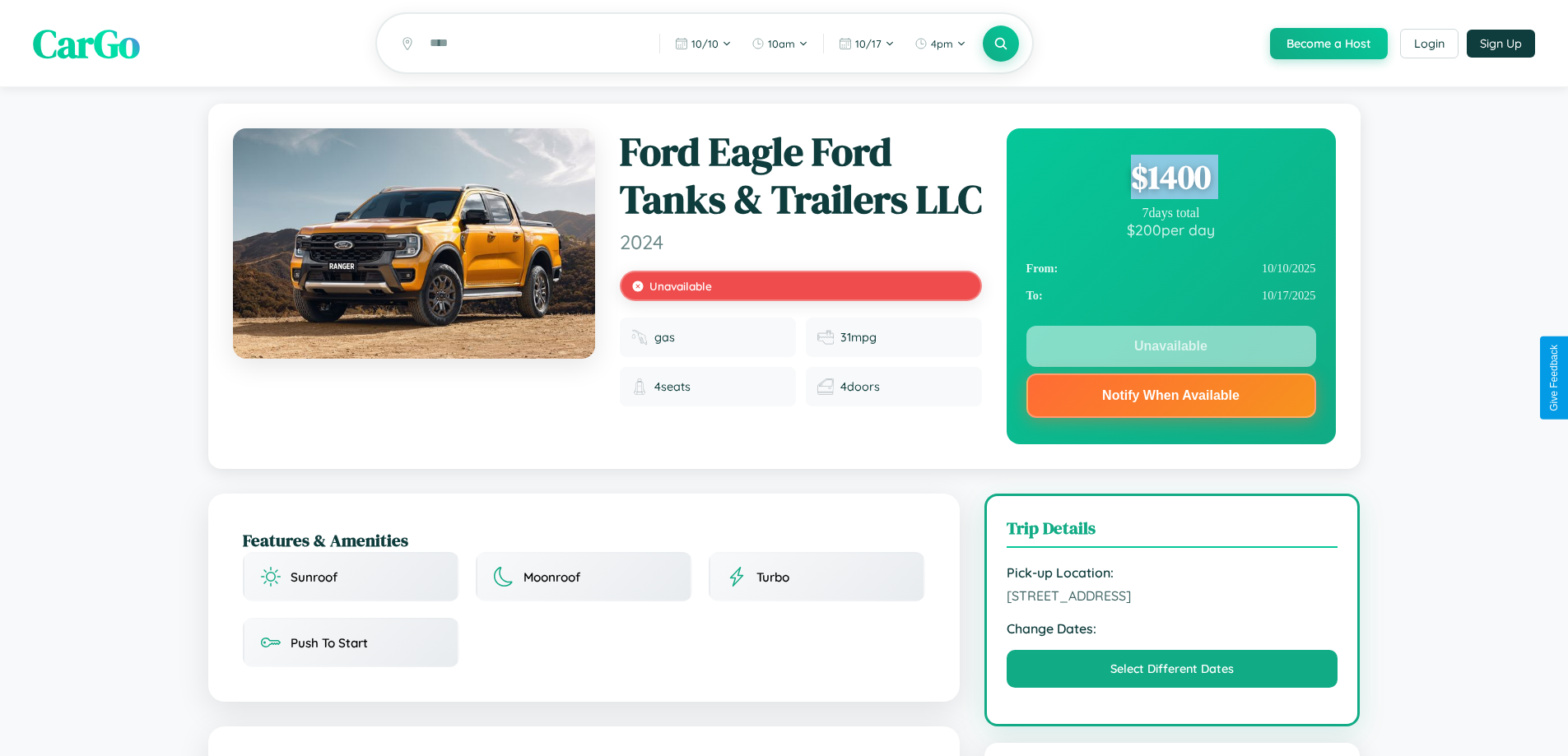
click at [1170, 180] on div "$ 1400" at bounding box center [1171, 177] width 289 height 44
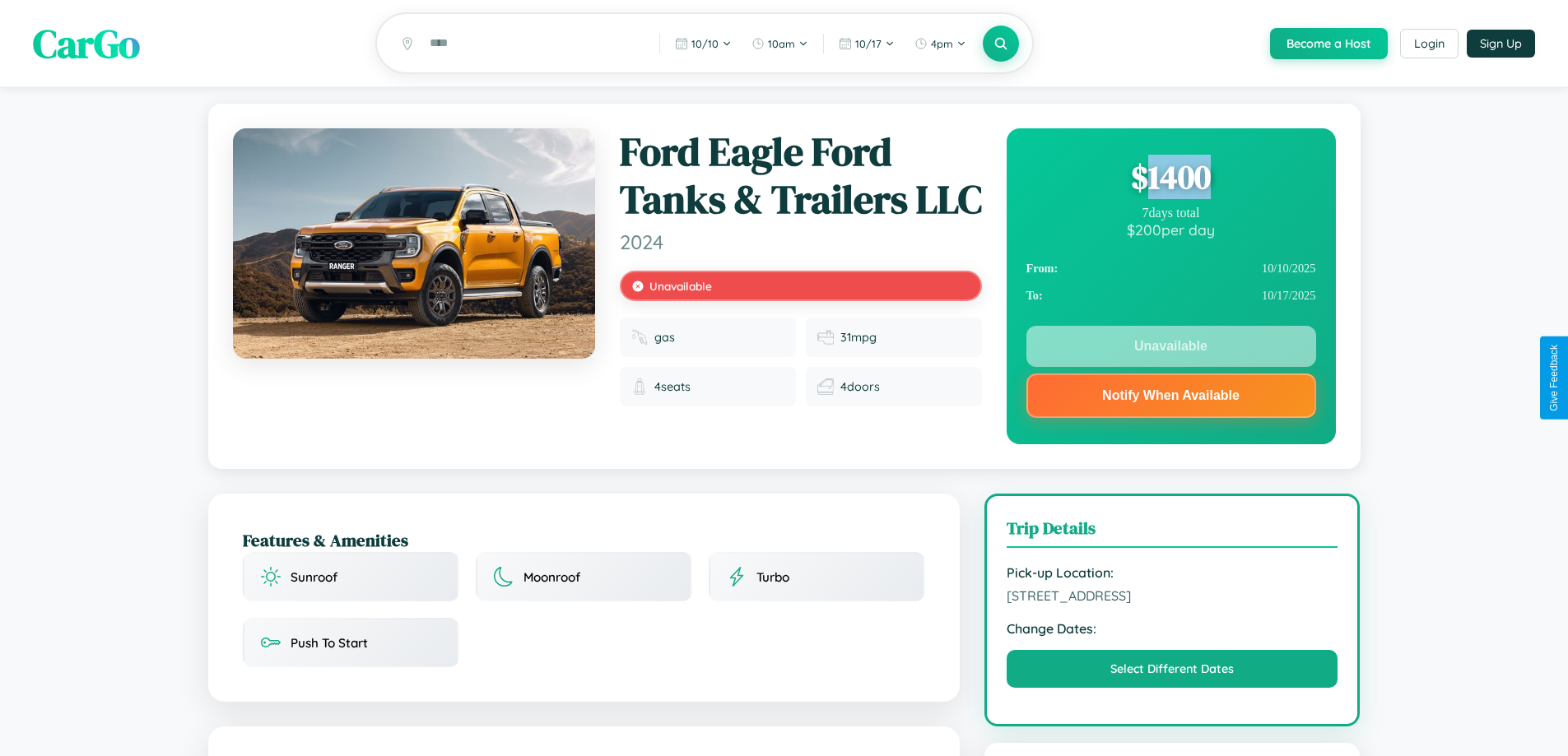
click at [1170, 180] on div "$ 1400" at bounding box center [1171, 177] width 289 height 44
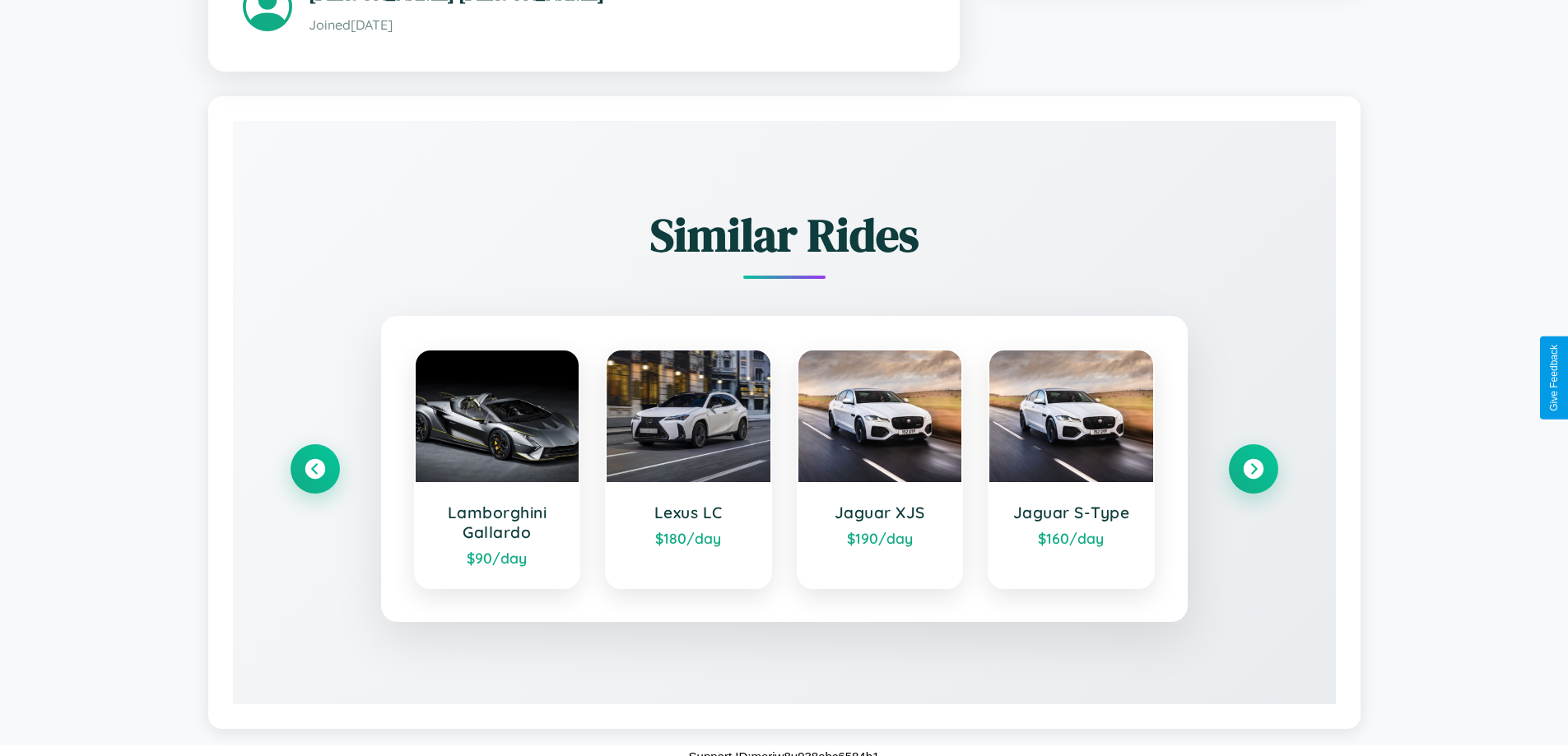
scroll to position [1004, 0]
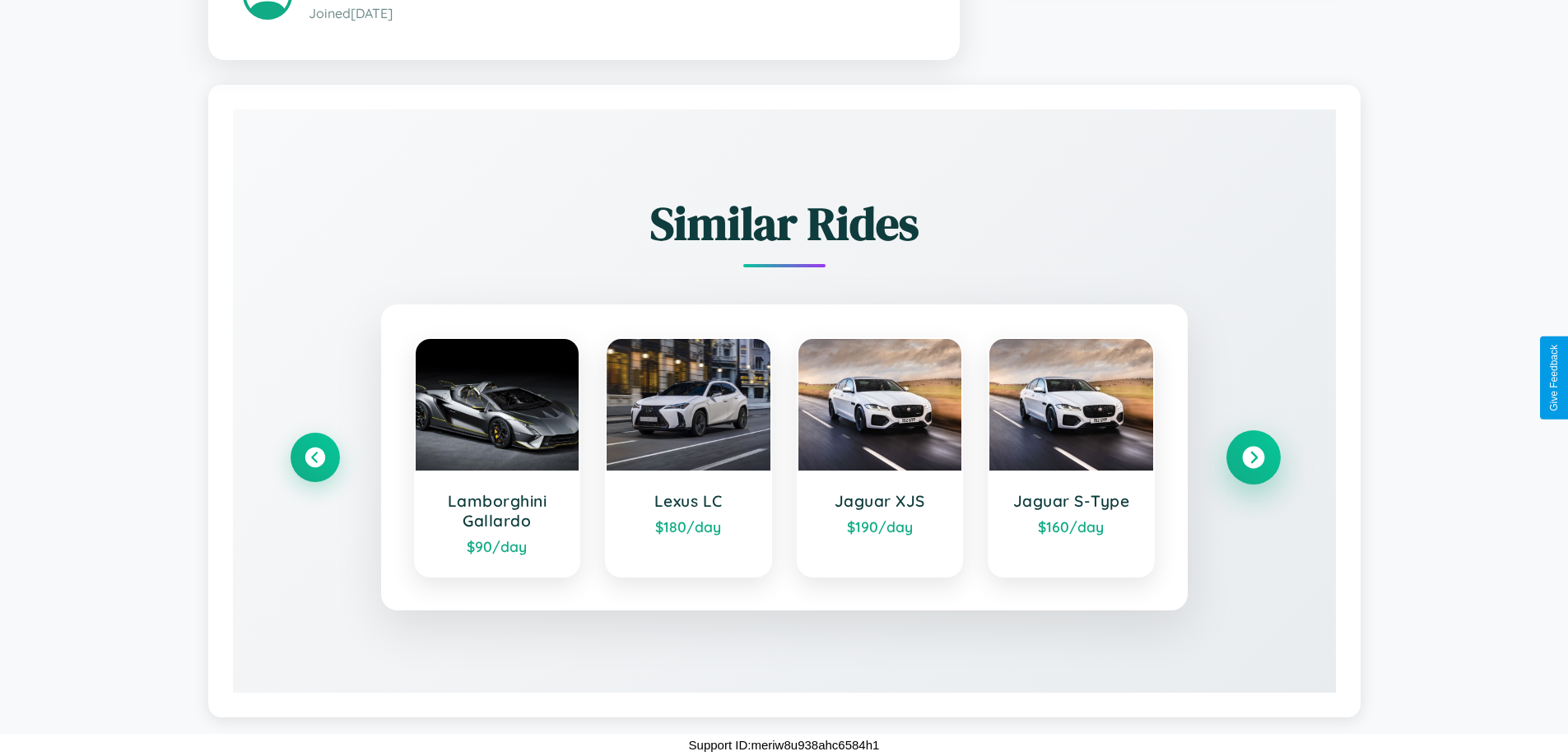
click at [1253, 457] on icon at bounding box center [1253, 458] width 22 height 22
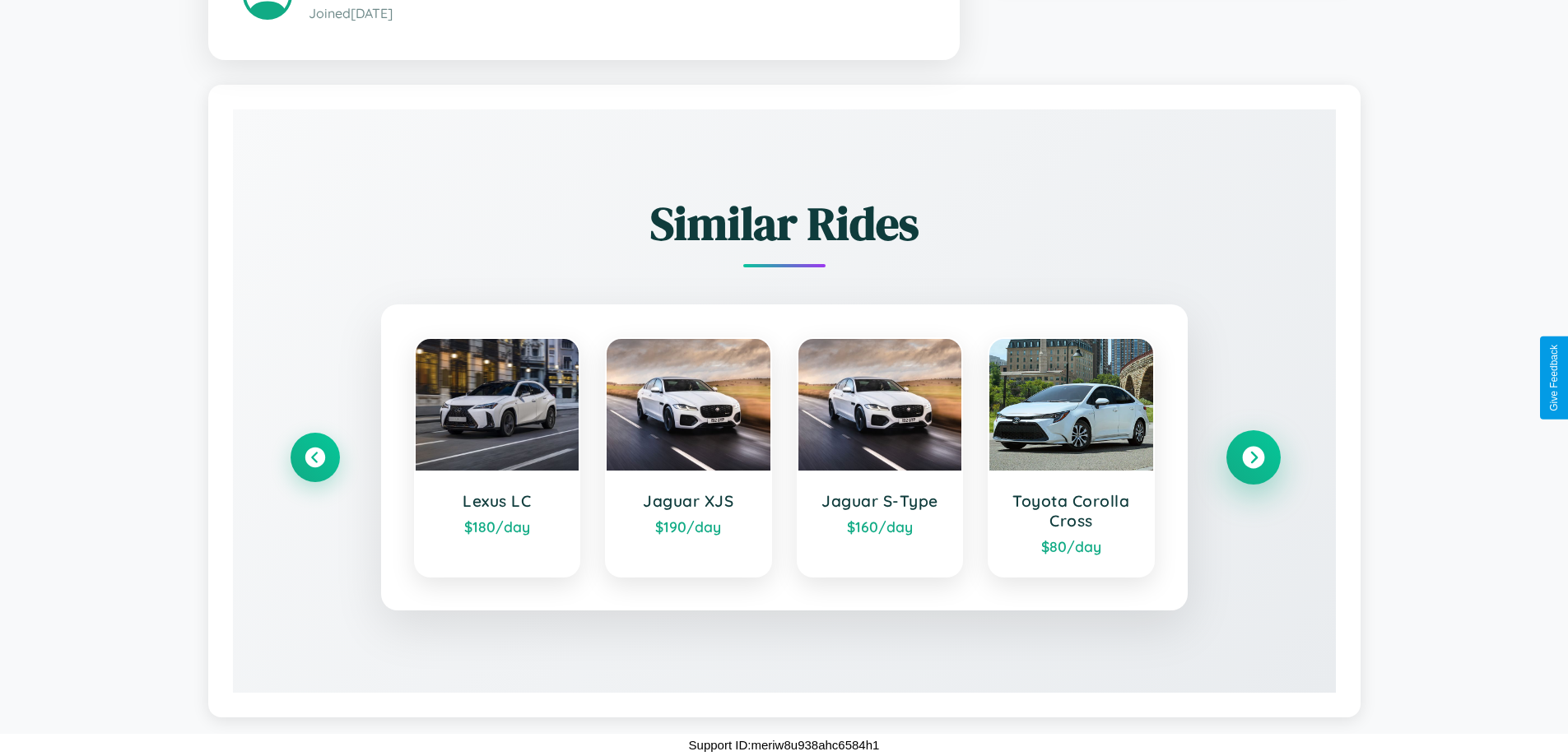
click at [1253, 457] on icon at bounding box center [1253, 458] width 22 height 22
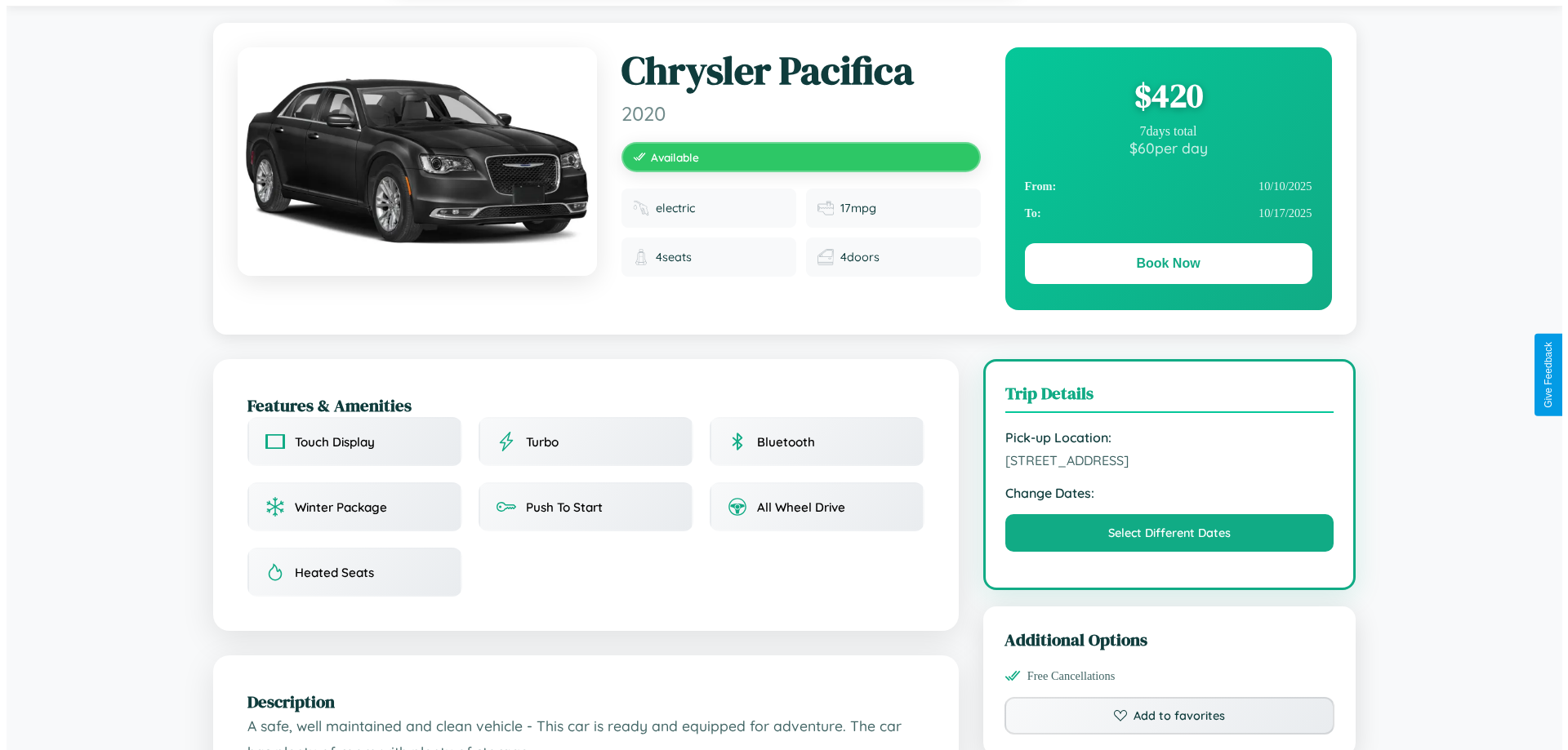
scroll to position [0, 0]
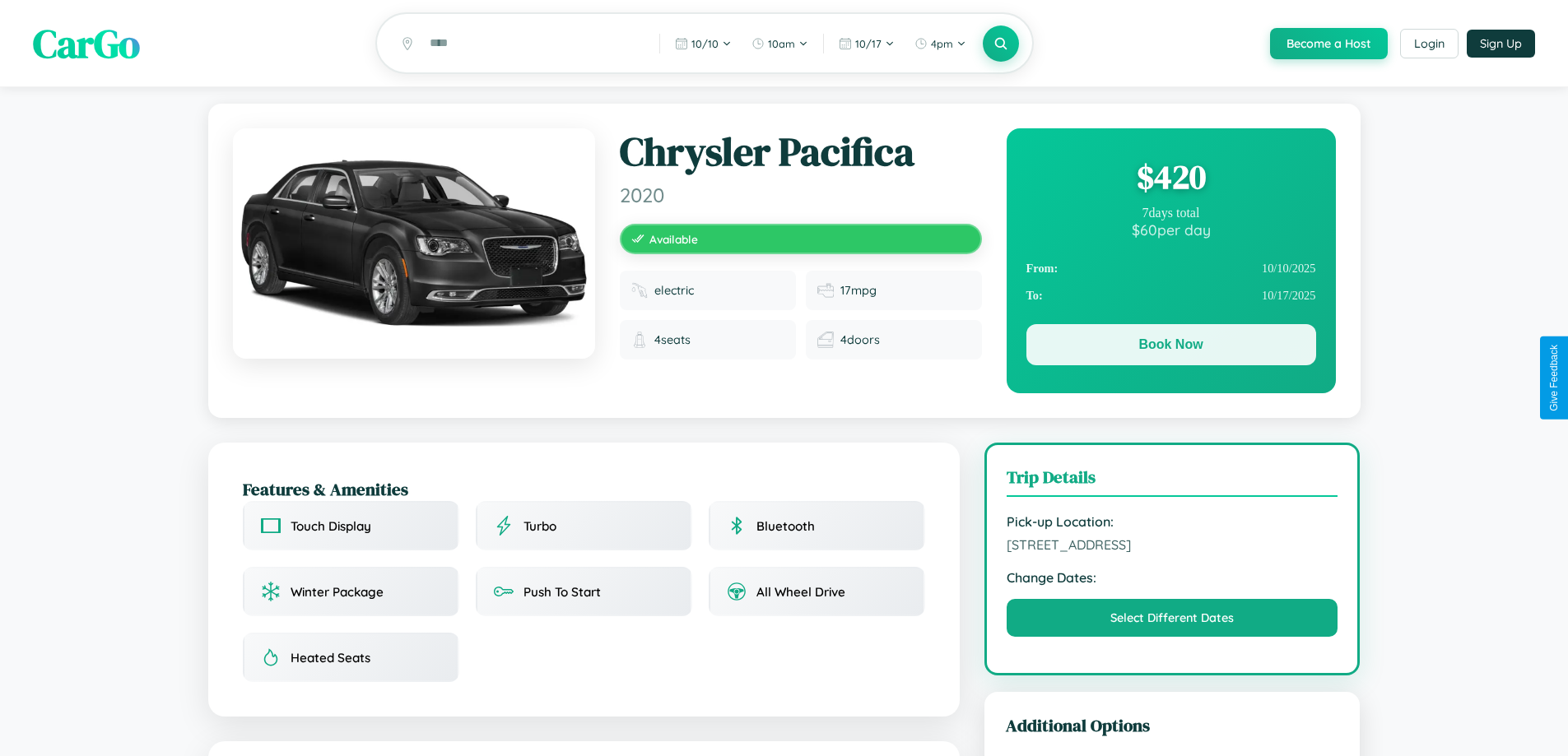
click at [1170, 348] on button "Book Now" at bounding box center [1171, 345] width 289 height 41
